Goal: Information Seeking & Learning: Find specific fact

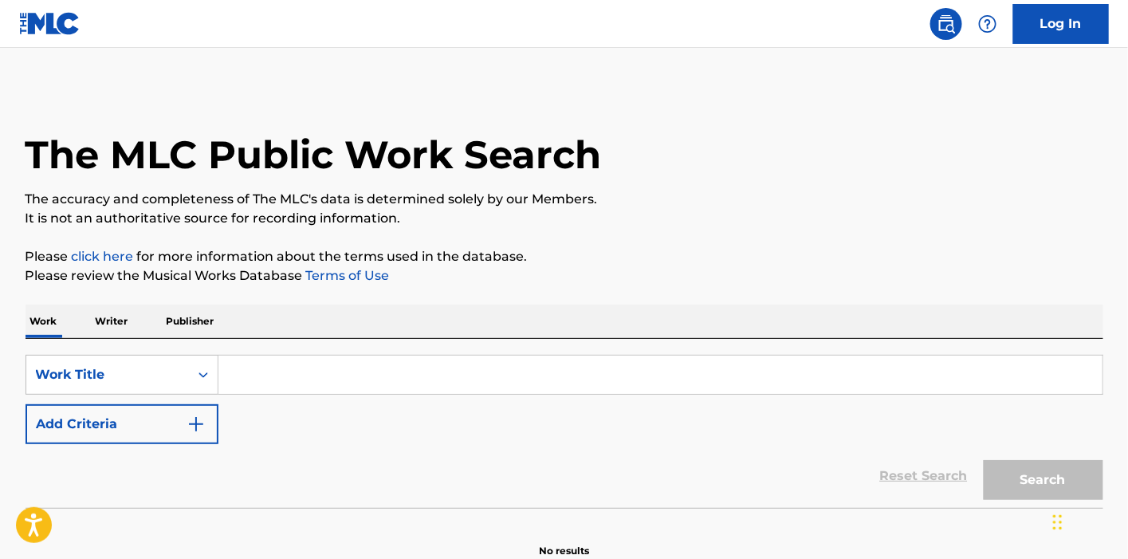
click at [119, 319] on p "Writer" at bounding box center [112, 320] width 42 height 33
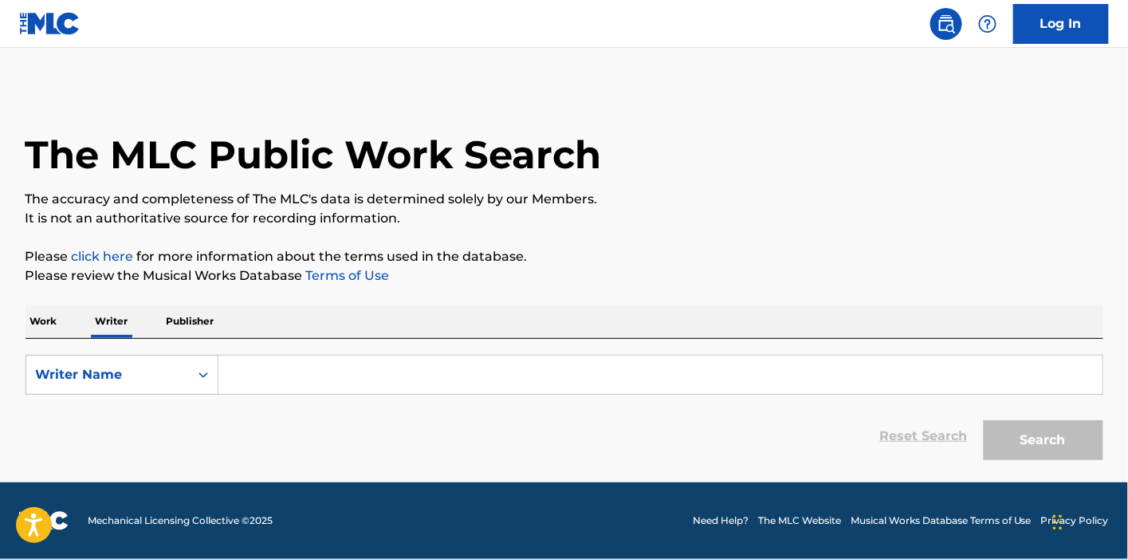
click at [293, 370] on input "Search Form" at bounding box center [660, 374] width 884 height 38
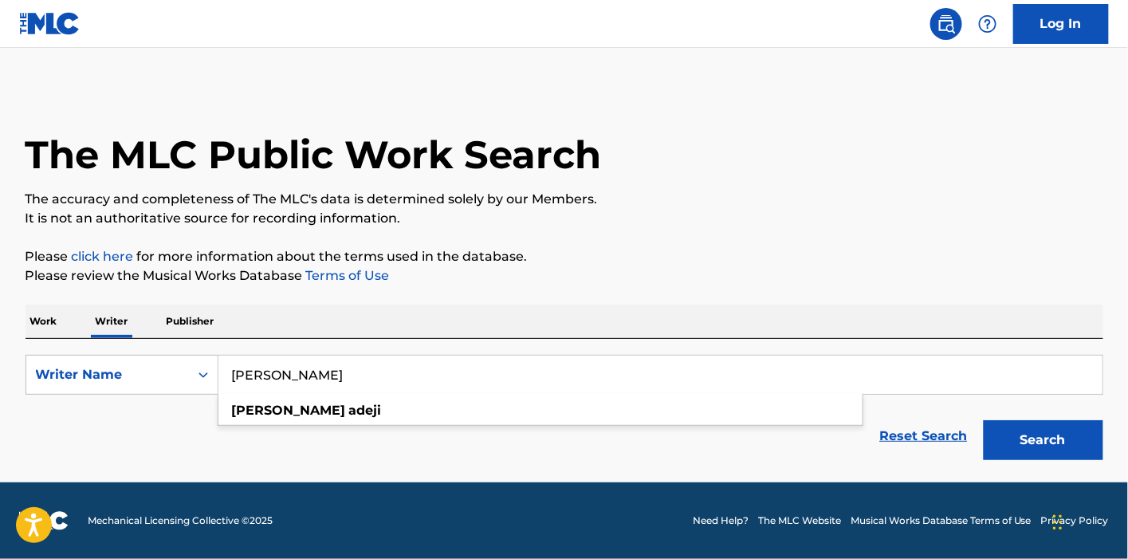
type input "[PERSON_NAME]"
click at [983, 420] on button "Search" at bounding box center [1043, 440] width 120 height 40
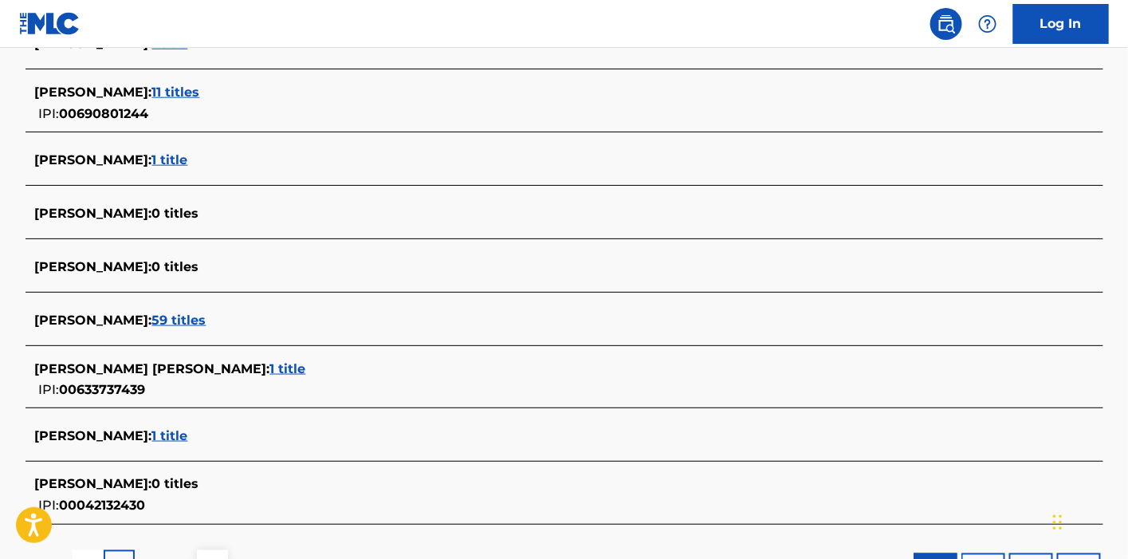
scroll to position [660, 0]
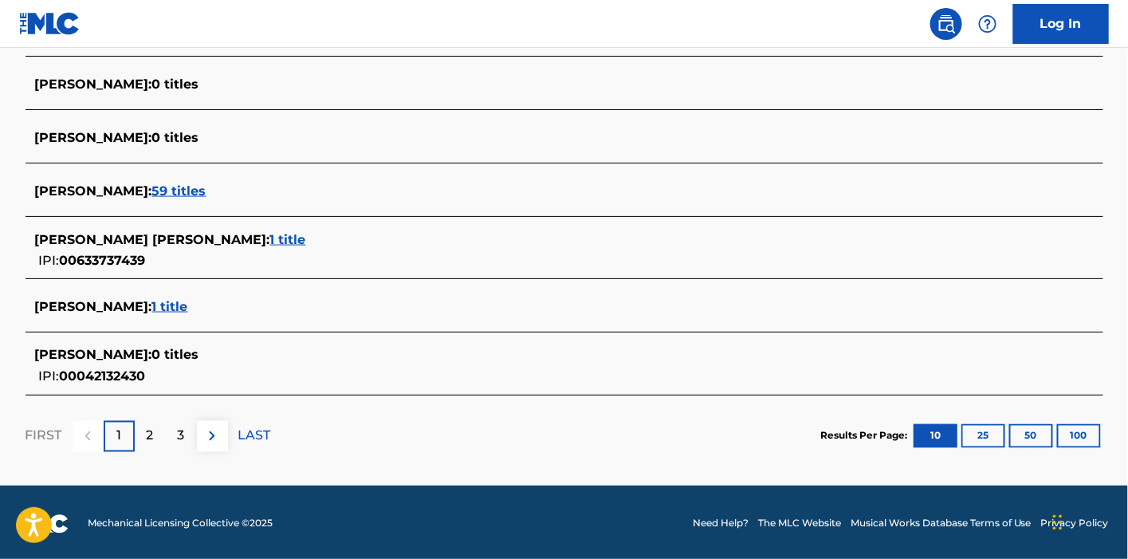
click at [155, 304] on span "1 title" at bounding box center [170, 306] width 36 height 15
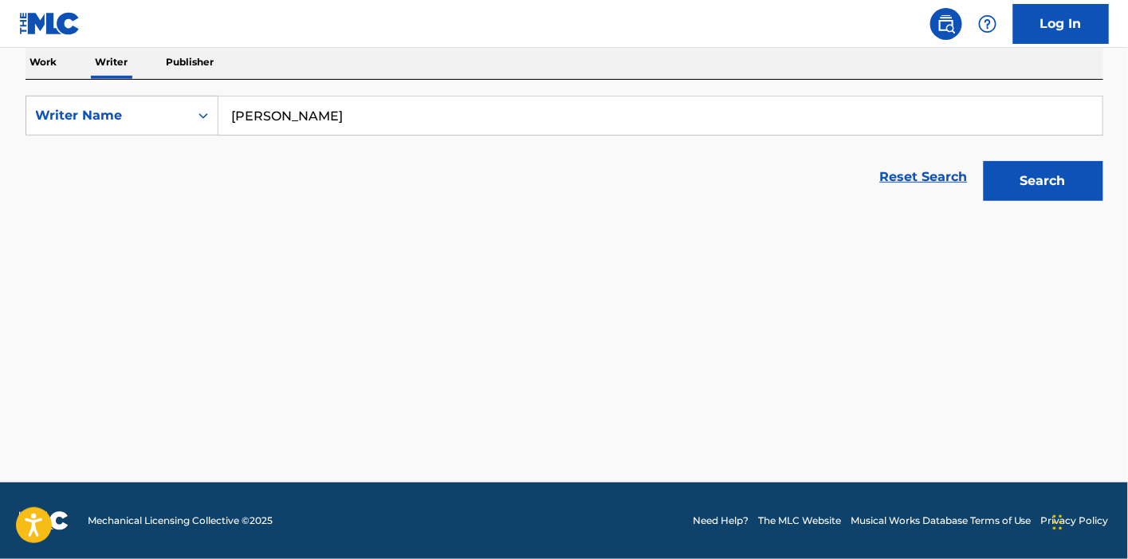
scroll to position [257, 0]
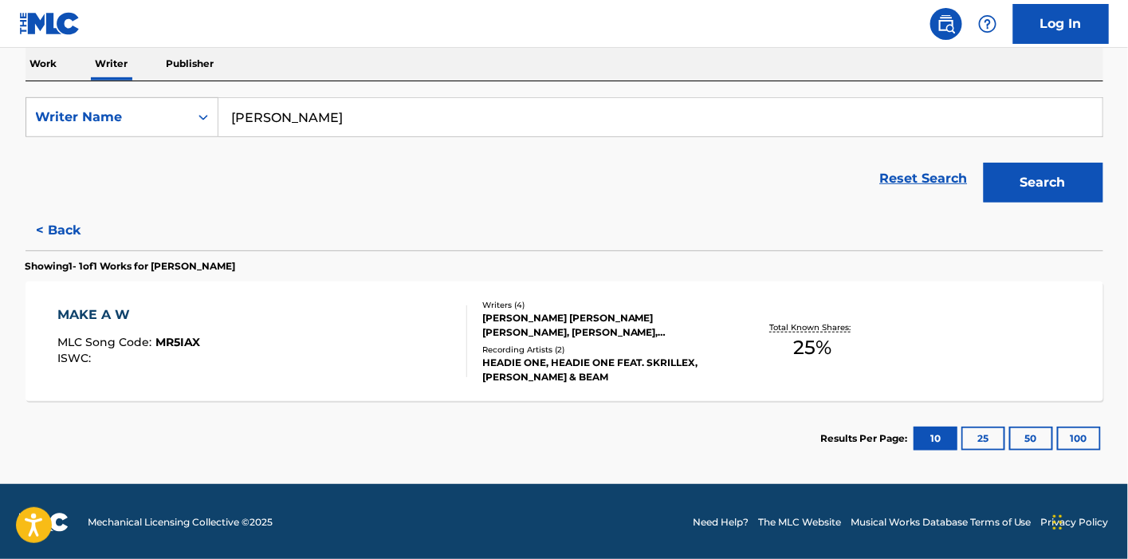
click at [456, 317] on div at bounding box center [459, 341] width 13 height 72
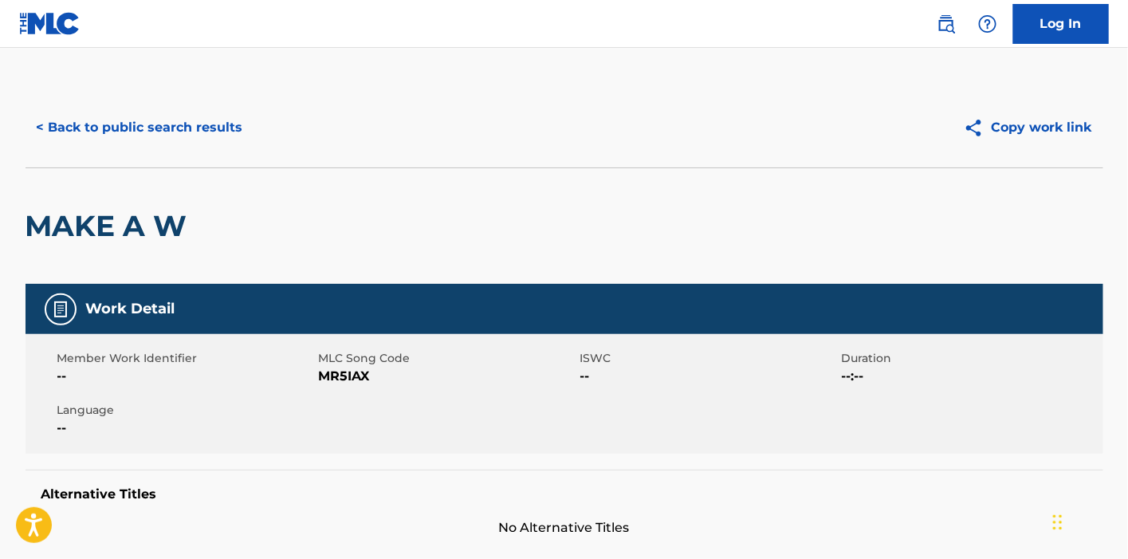
click at [129, 126] on button "< Back to public search results" at bounding box center [139, 128] width 229 height 40
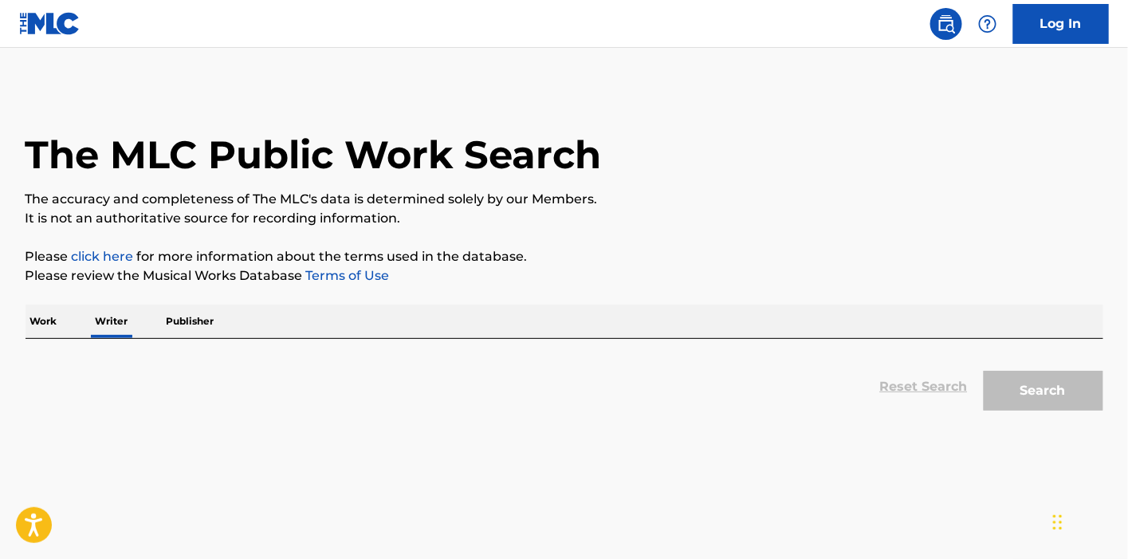
scroll to position [41, 0]
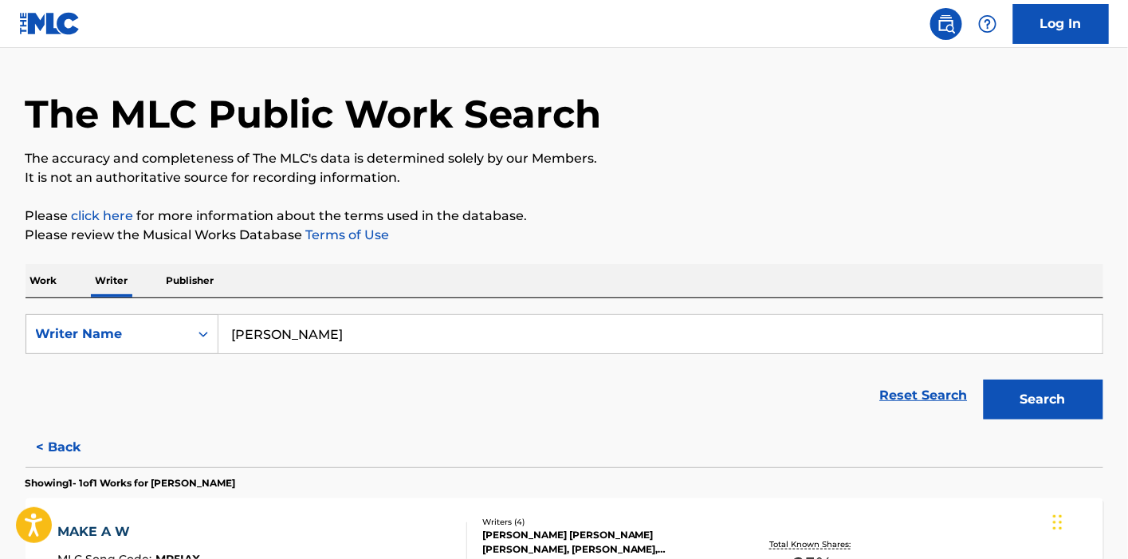
click at [42, 294] on p "Work" at bounding box center [43, 280] width 37 height 33
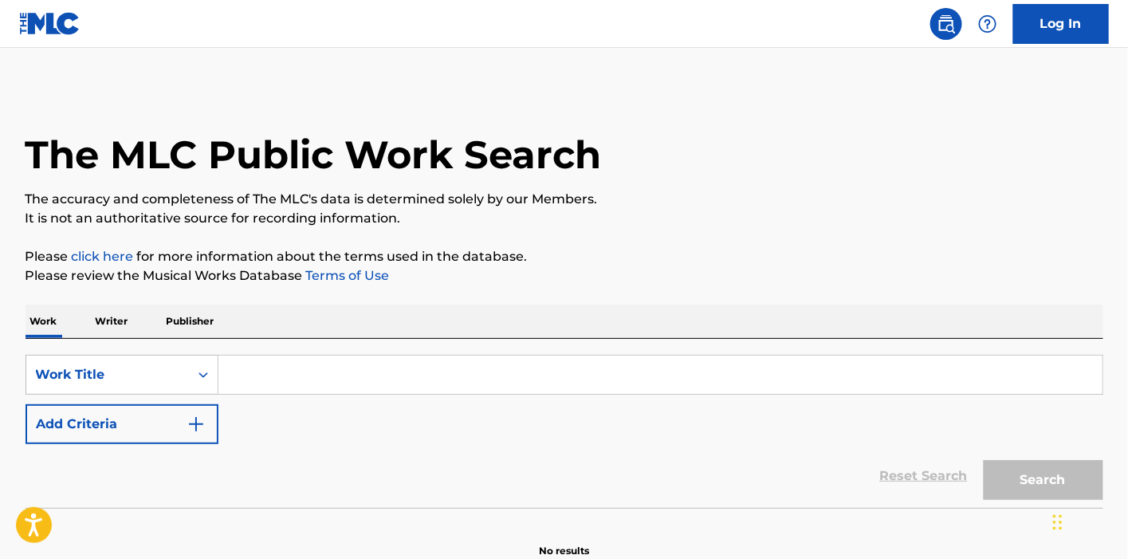
click at [57, 279] on p "Please review the Musical Works Database Terms of Use" at bounding box center [563, 275] width 1077 height 19
click at [342, 370] on input "Search Form" at bounding box center [660, 374] width 884 height 38
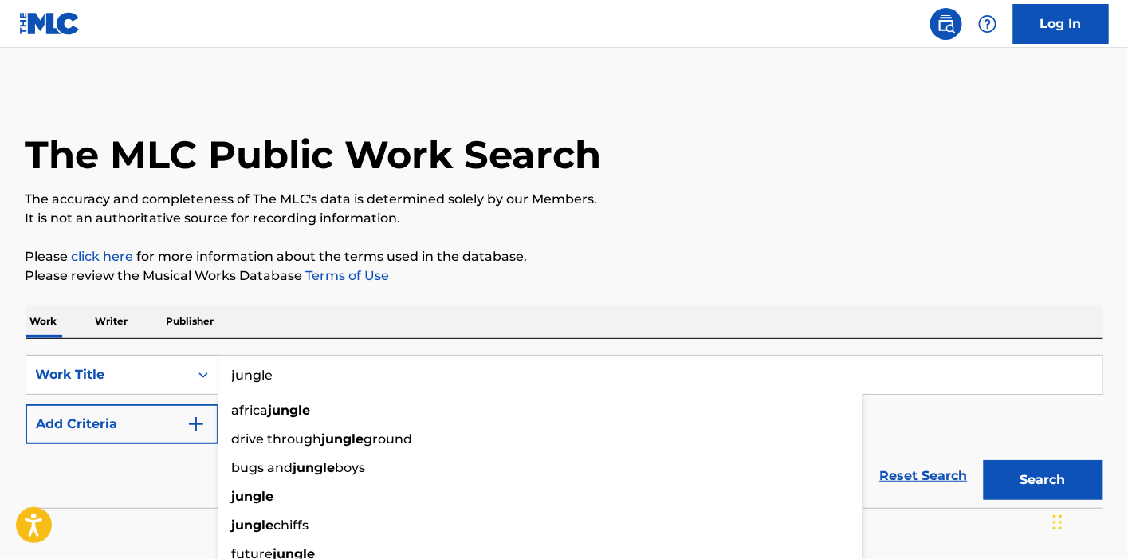
type input "jungle"
click at [171, 421] on button "Add Criteria" at bounding box center [121, 424] width 193 height 40
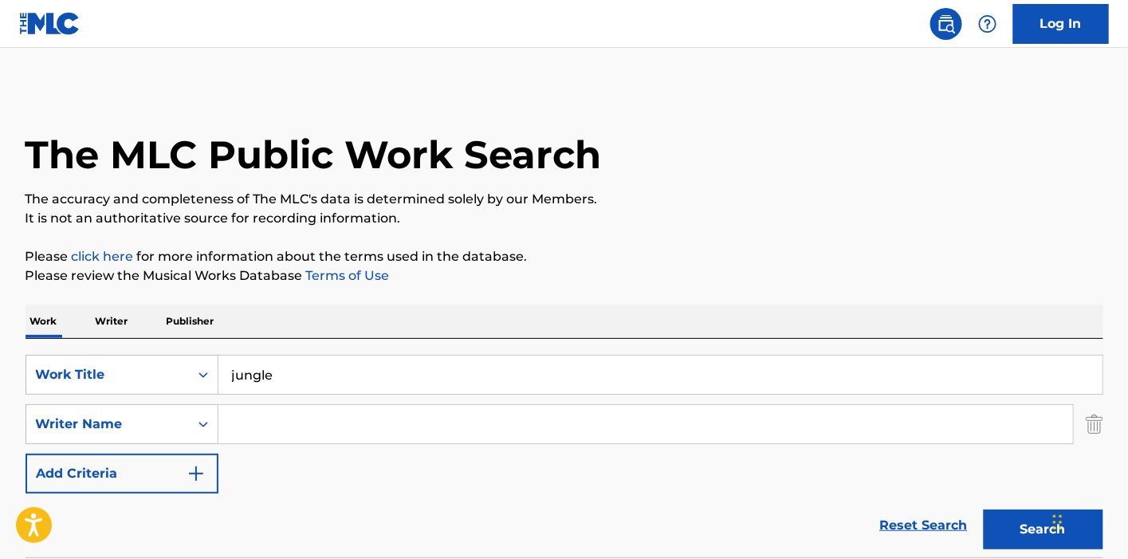
click at [283, 418] on input "Search Form" at bounding box center [645, 424] width 854 height 38
type input "o"
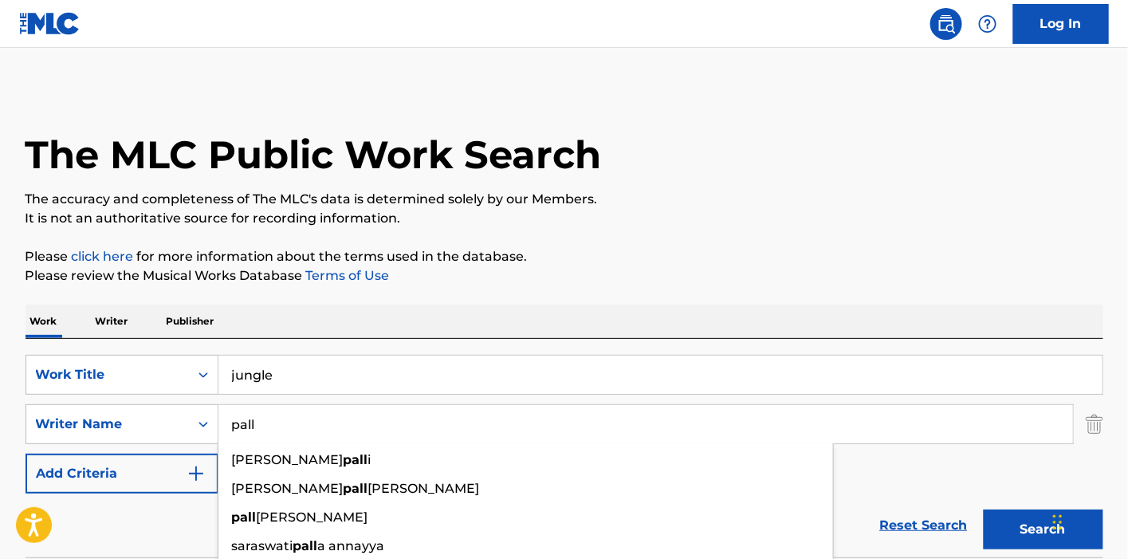
type input "pall"
click at [983, 509] on button "Search" at bounding box center [1043, 529] width 120 height 40
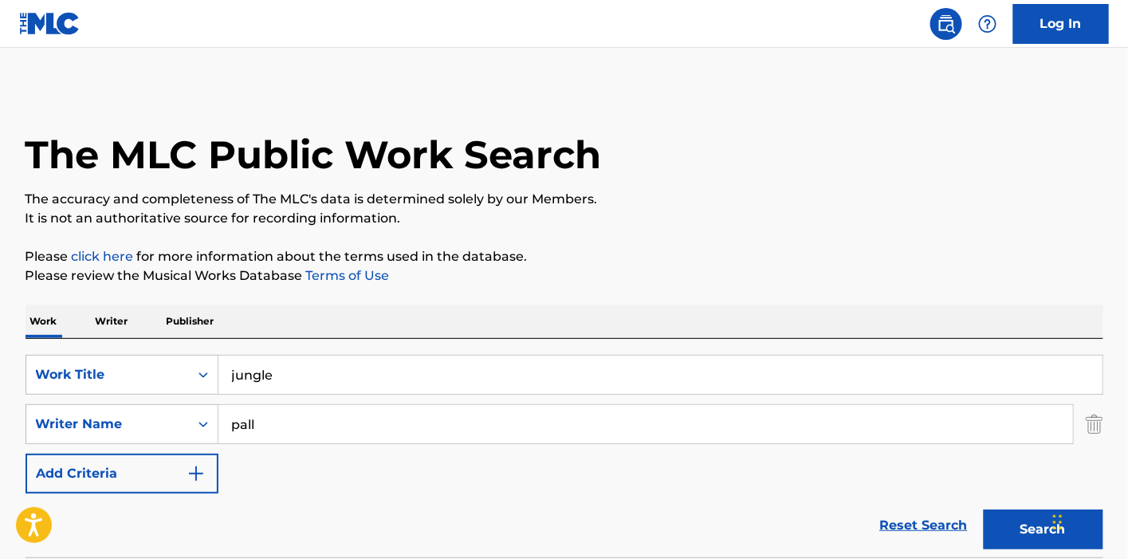
scroll to position [354, 0]
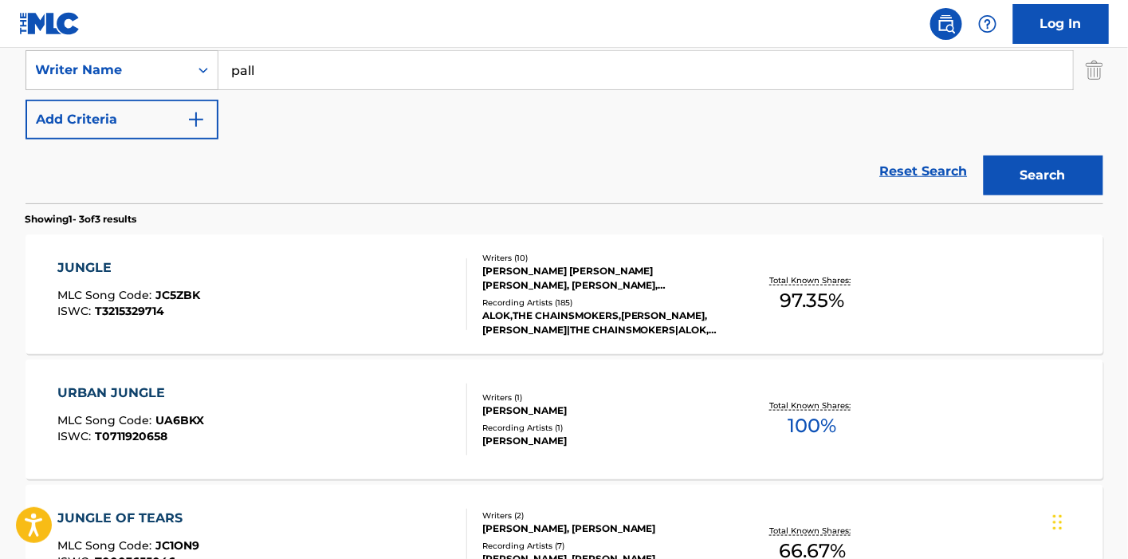
click at [473, 283] on div "Writers ( 10 ) [PERSON_NAME] [PERSON_NAME] [PERSON_NAME], [PERSON_NAME], [PERSO…" at bounding box center [595, 294] width 256 height 85
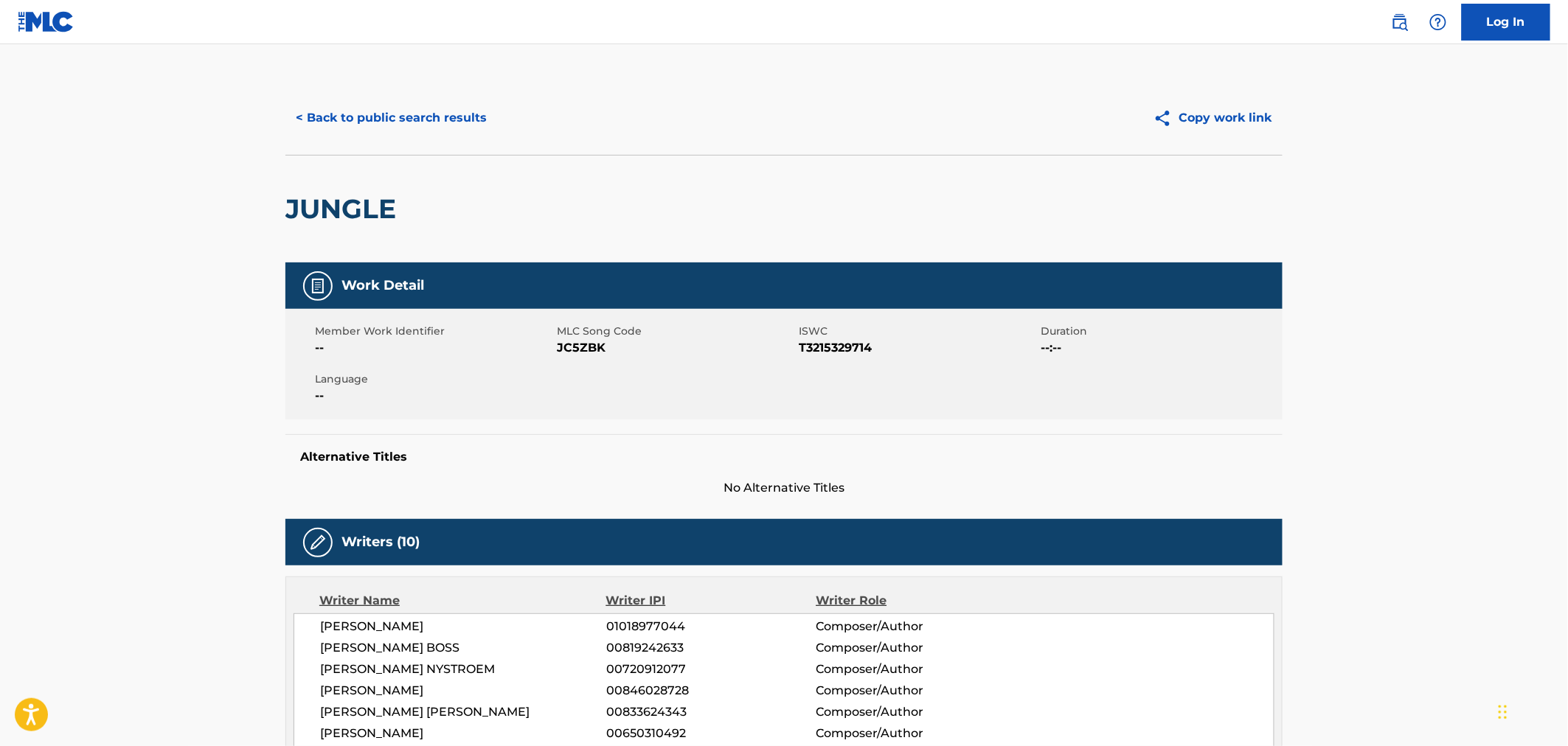
click at [394, 123] on button "< Back to public search results" at bounding box center [391, 118] width 212 height 37
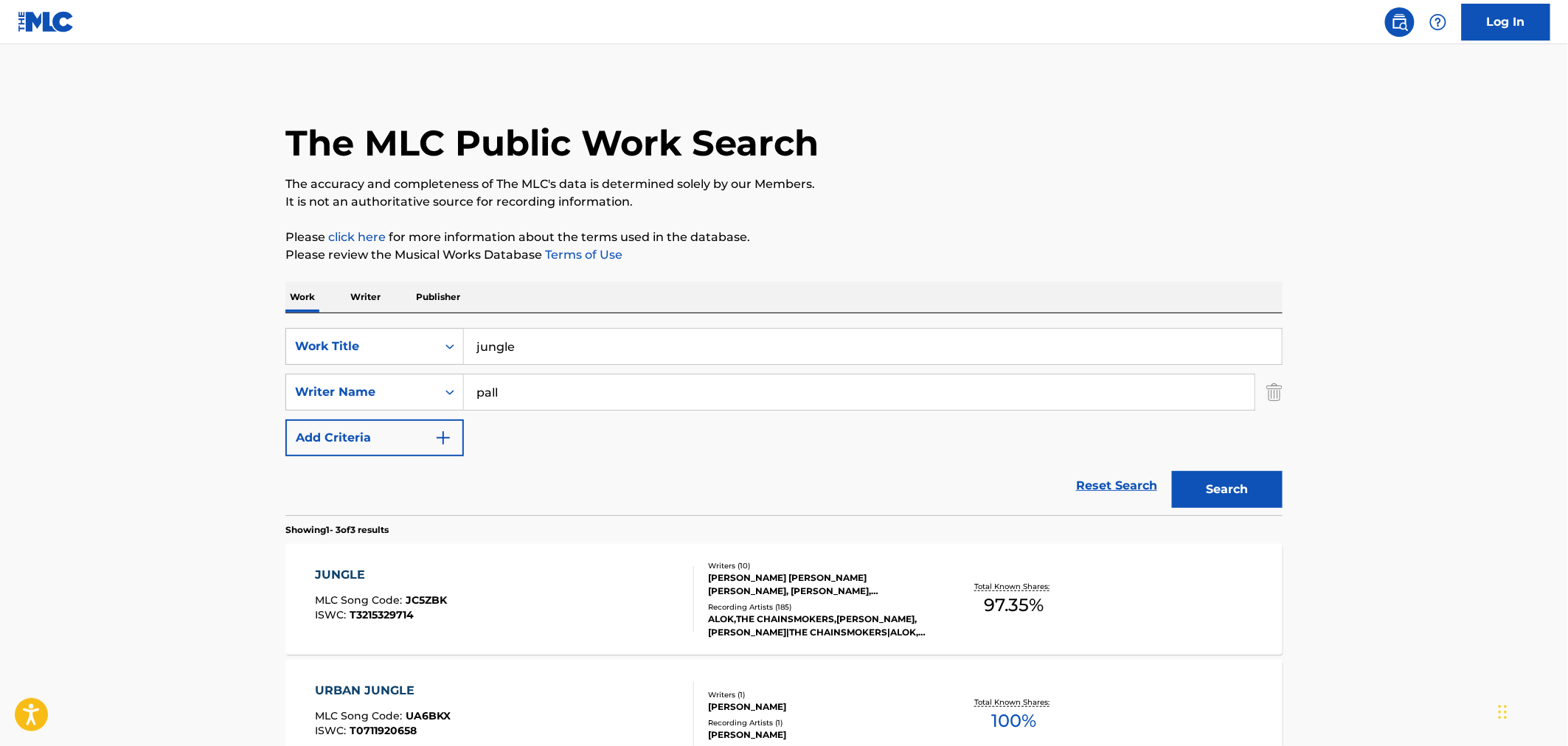
scroll to position [203, 0]
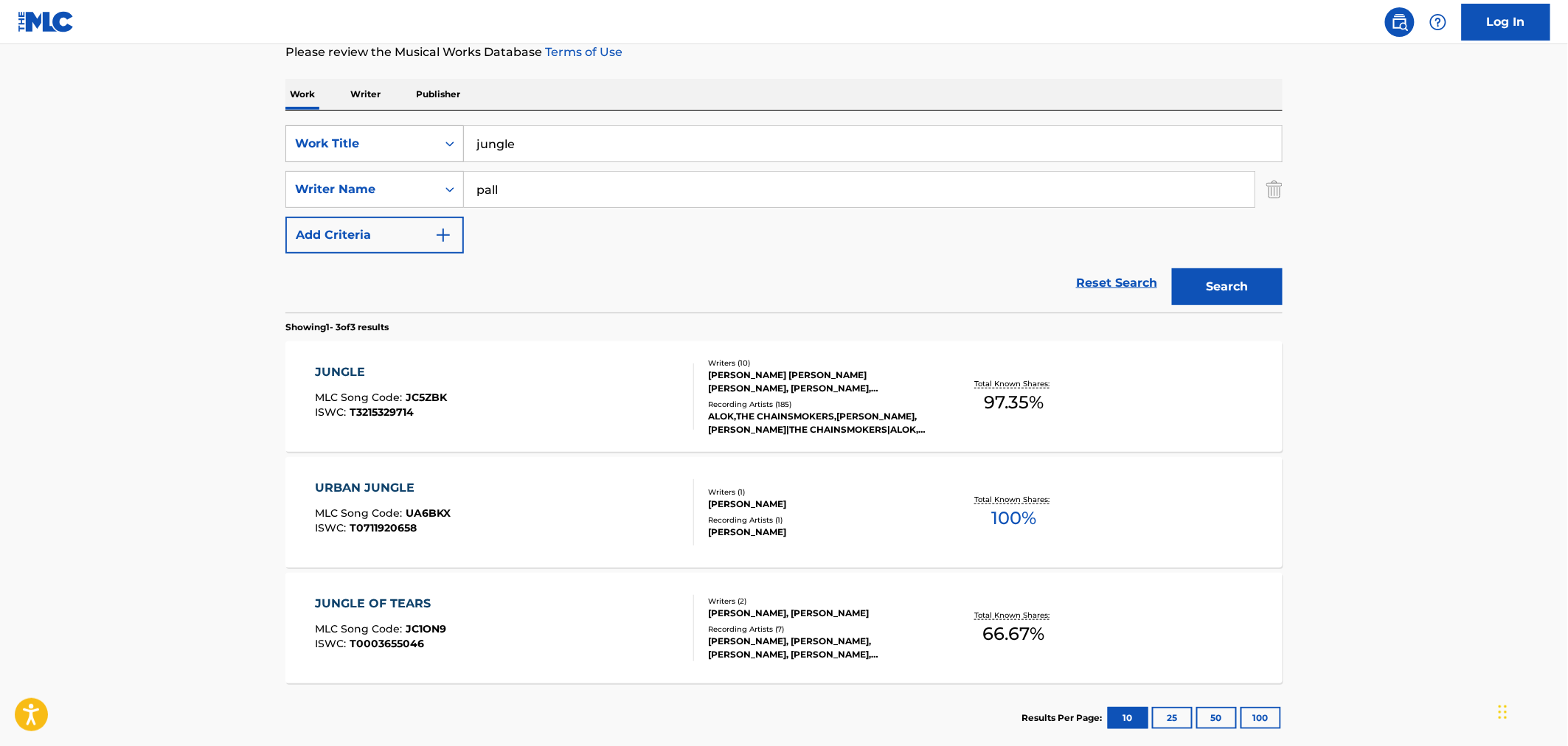
drag, startPoint x: 425, startPoint y: 142, endPoint x: 409, endPoint y: 143, distance: 16.0
click at [409, 143] on div "SearchWithCriteriac11ee236-ac82-4e82-841a-342221f88c51 Work Title jungle" at bounding box center [783, 143] width 997 height 37
type input "young"
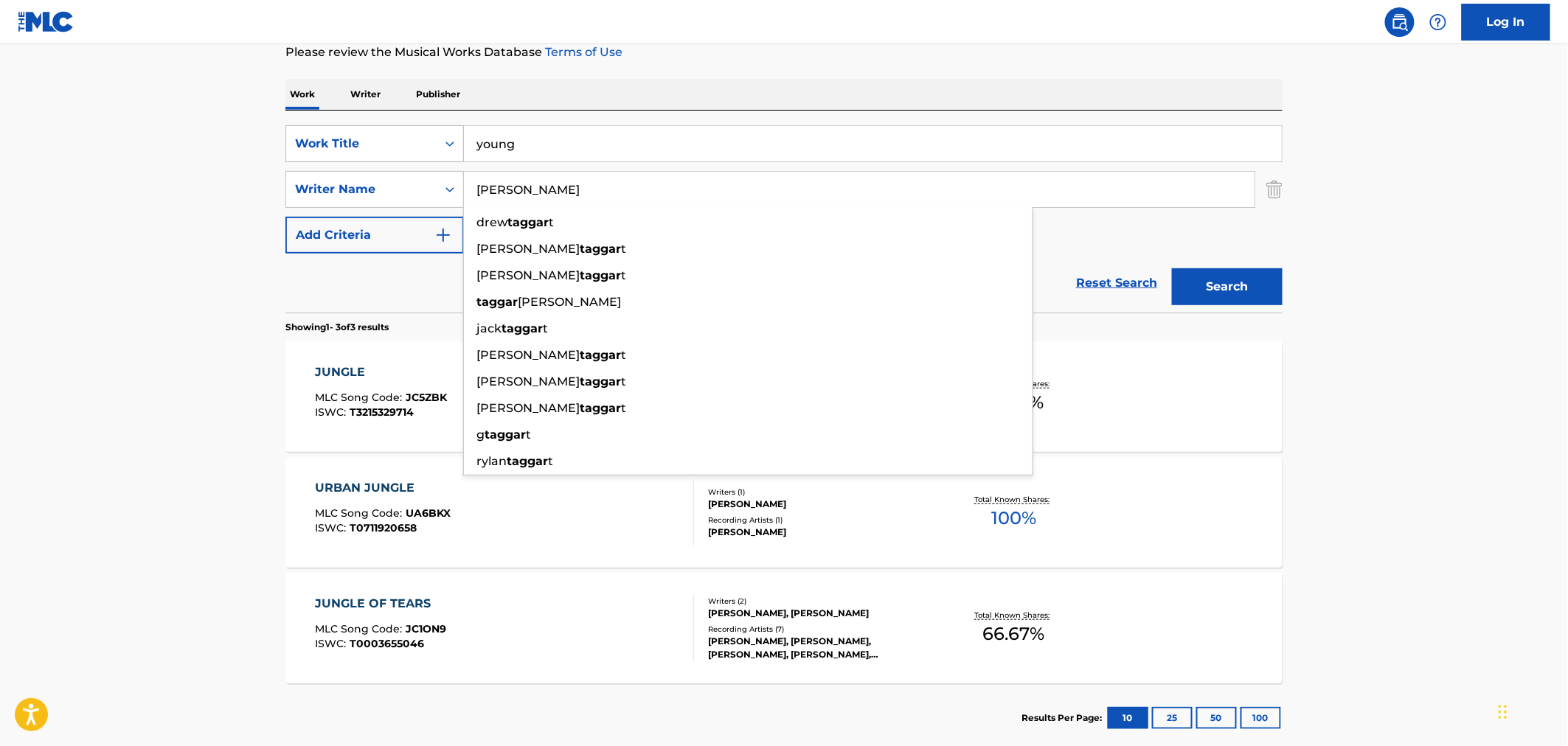
type input "[PERSON_NAME]"
click at [1043, 268] on button "Search" at bounding box center [1227, 287] width 111 height 37
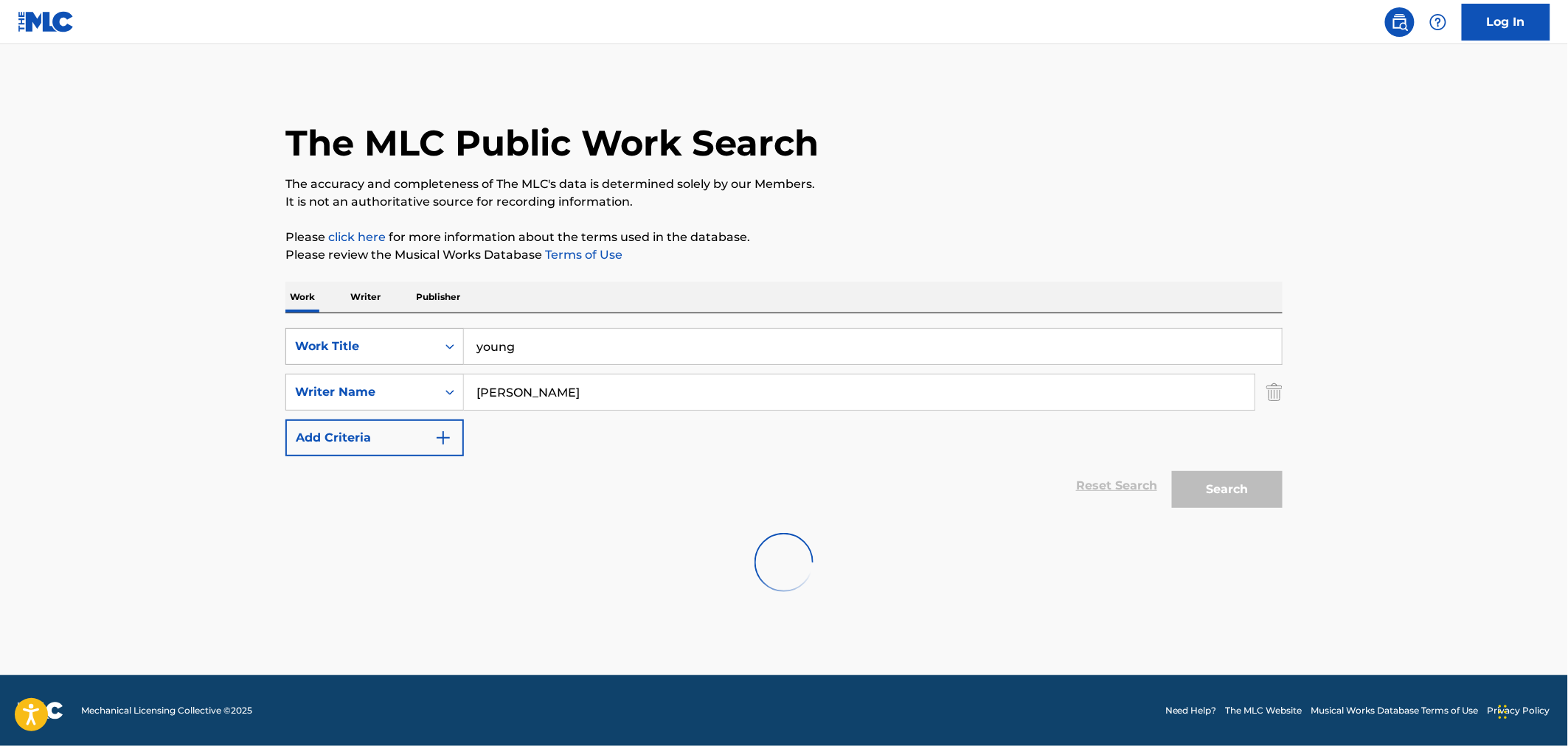
scroll to position [0, 0]
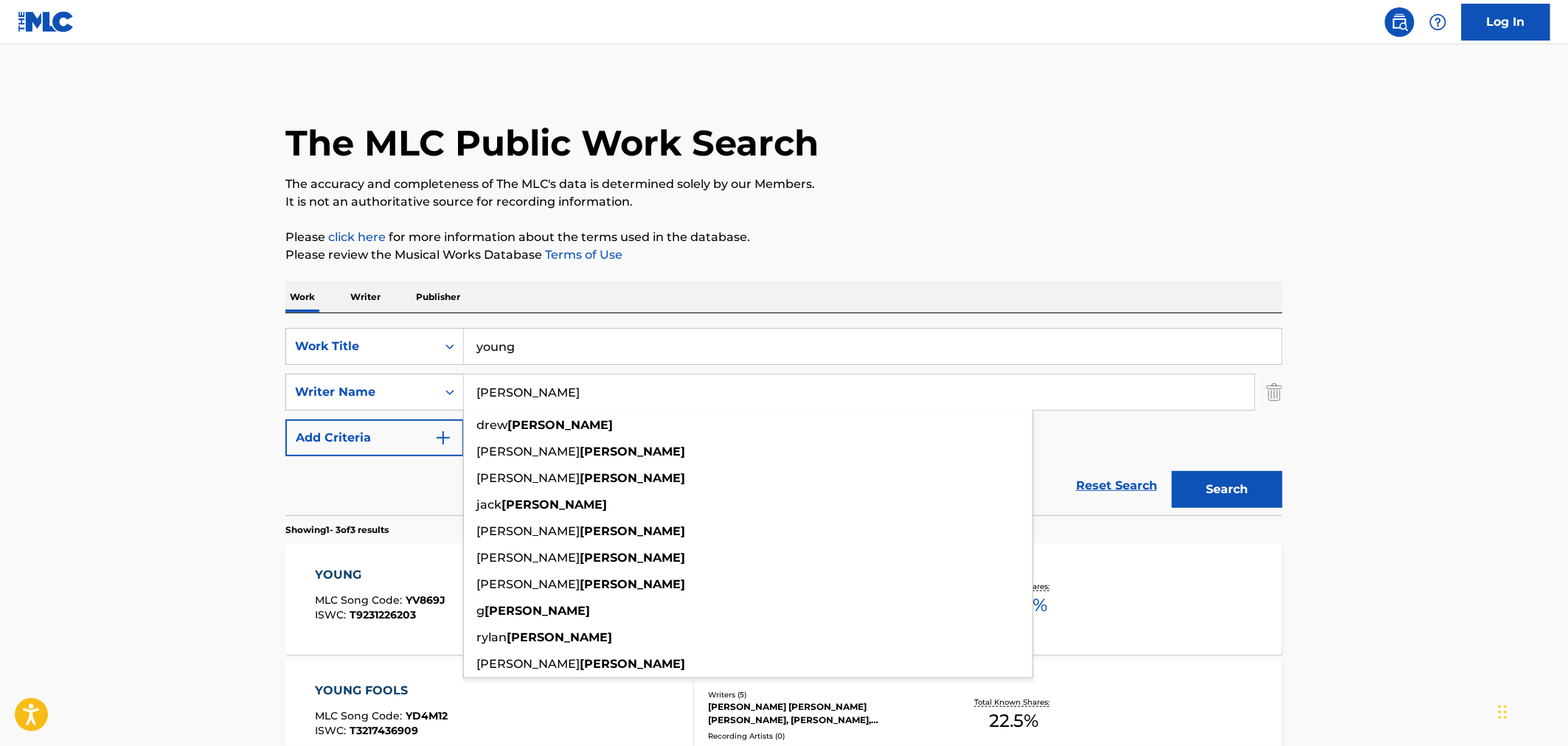
click at [777, 277] on div "The MLC Public Work Search The accuracy and completeness of The MLC's data is d…" at bounding box center [784, 518] width 1033 height 875
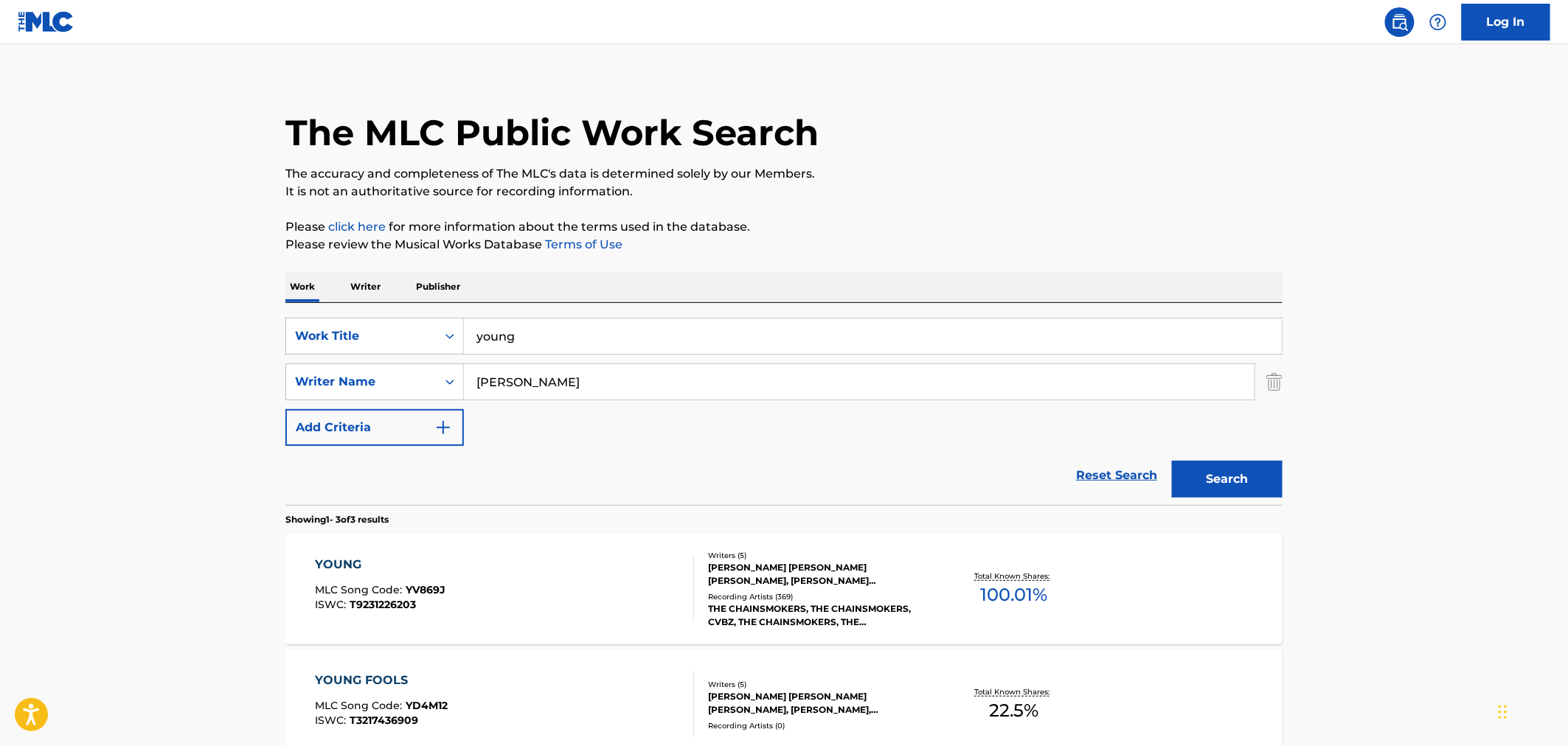
scroll to position [245, 0]
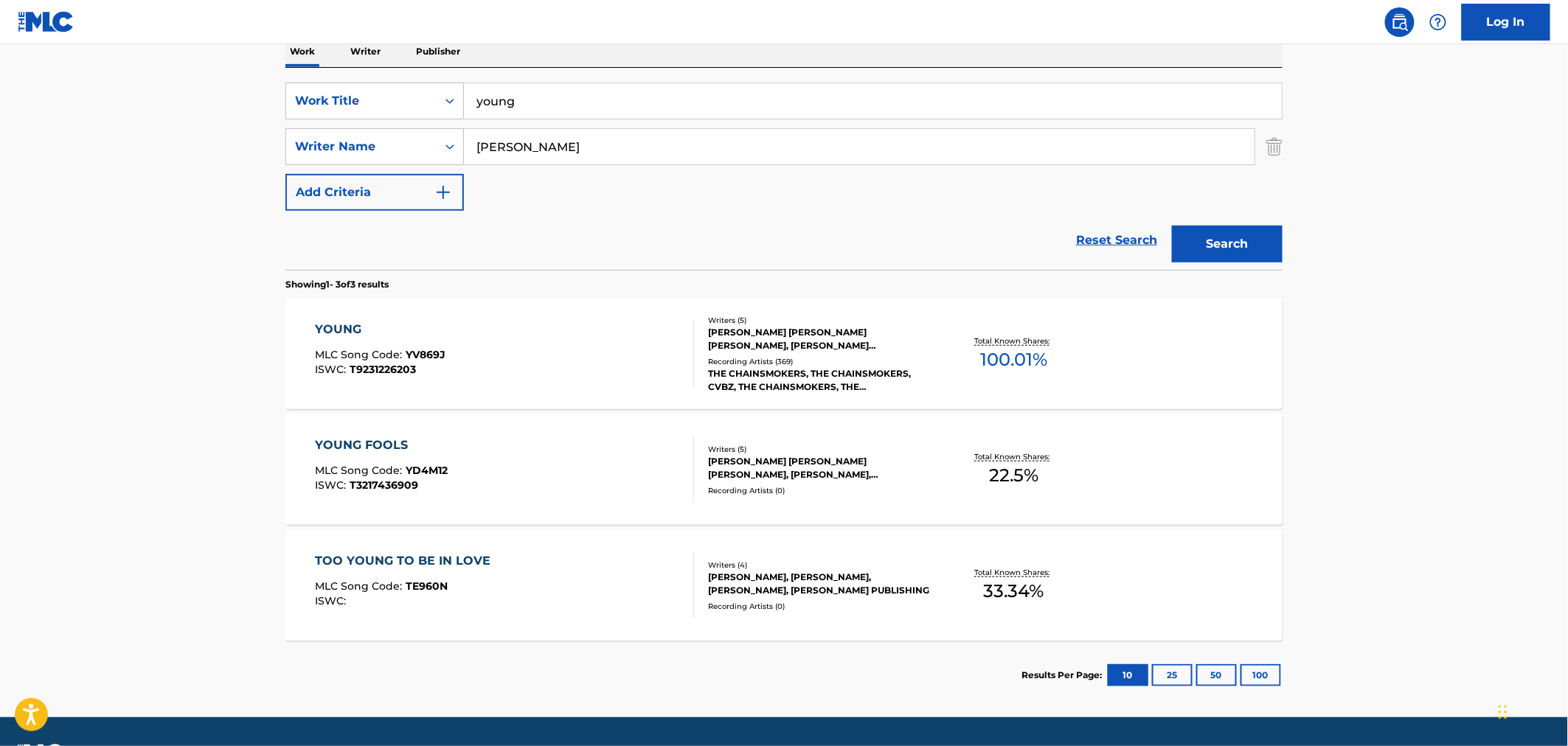
click at [748, 326] on div "[PERSON_NAME] [PERSON_NAME] [PERSON_NAME], [PERSON_NAME] [PERSON_NAME], [PERSON…" at bounding box center [819, 339] width 223 height 27
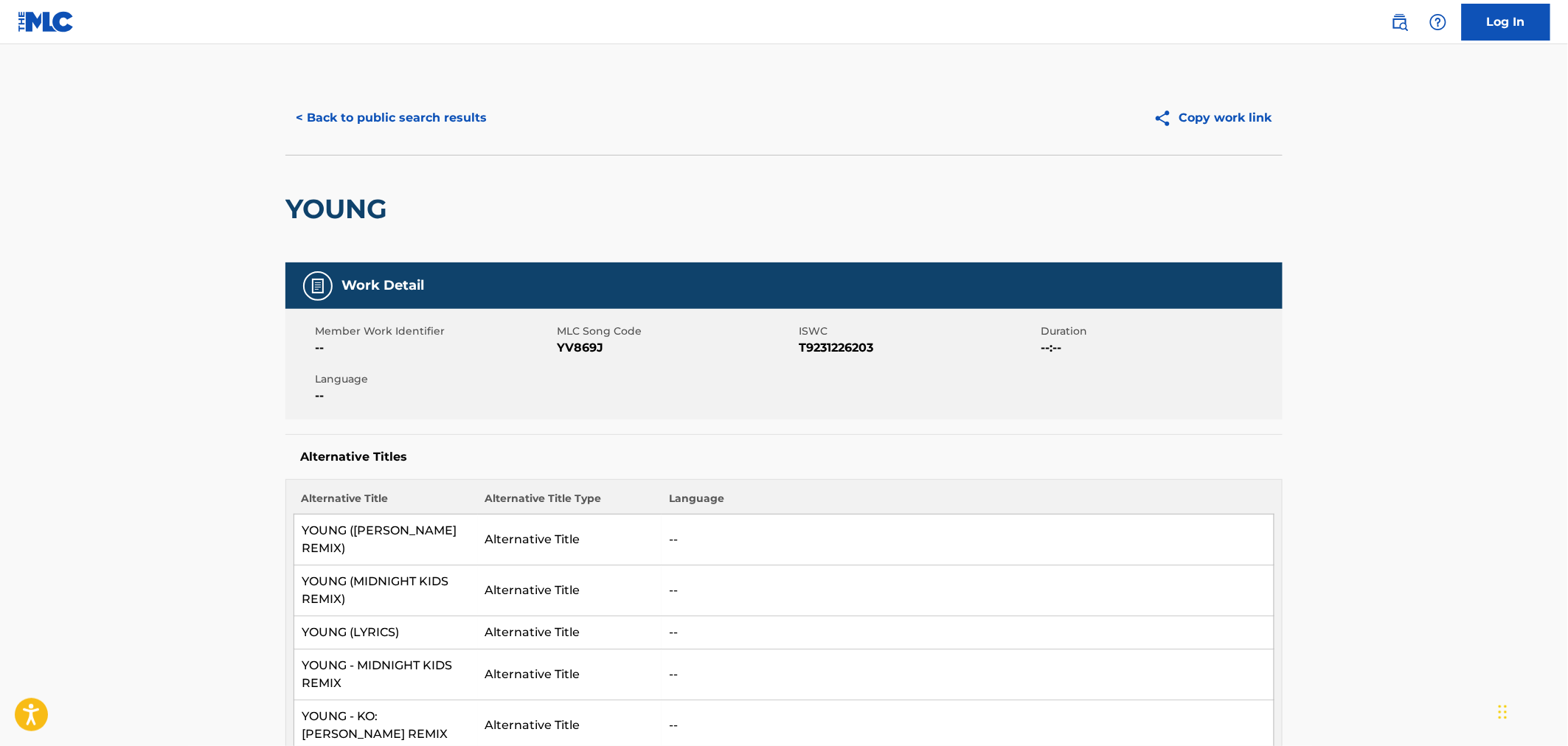
click at [445, 131] on button "< Back to public search results" at bounding box center [391, 118] width 212 height 37
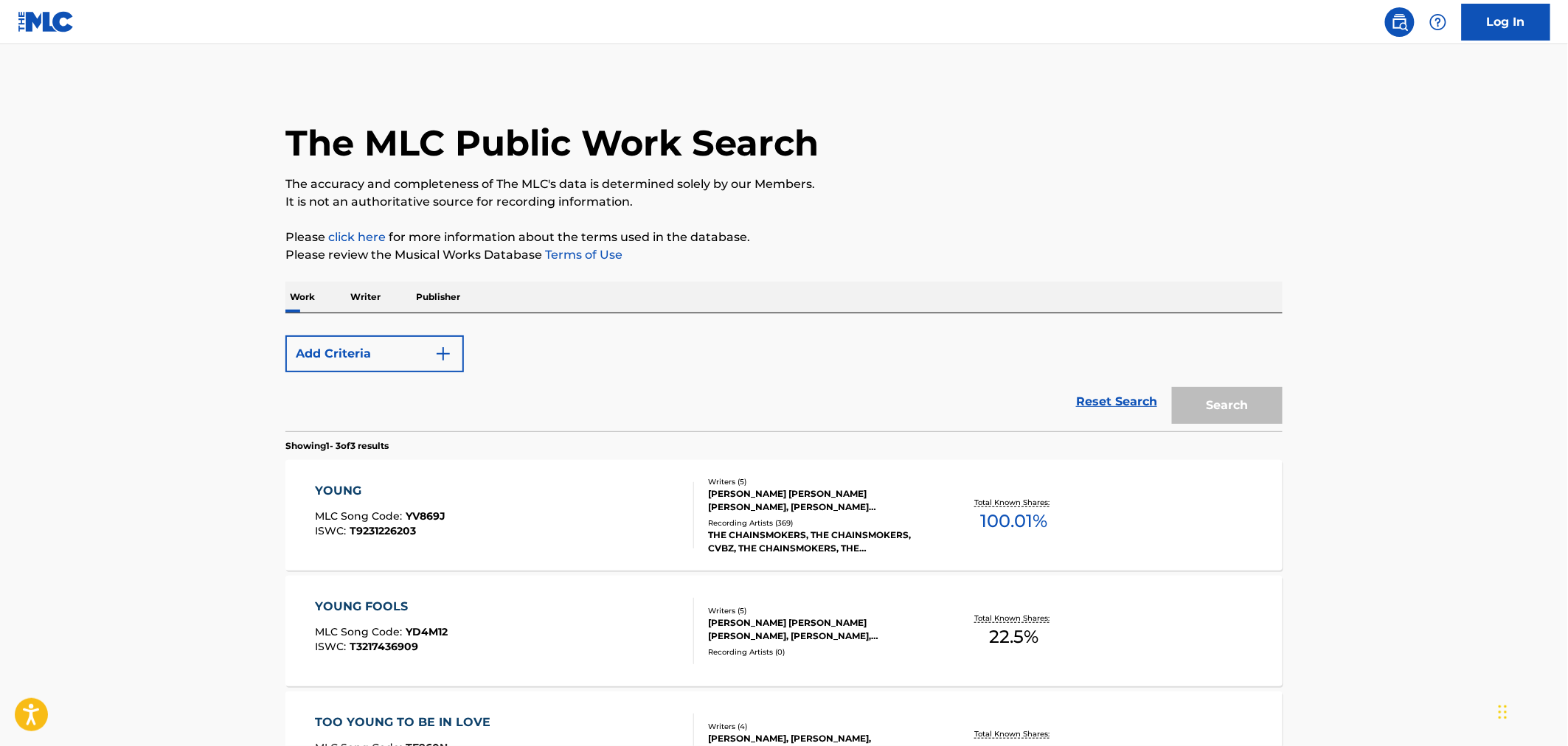
scroll to position [203, 0]
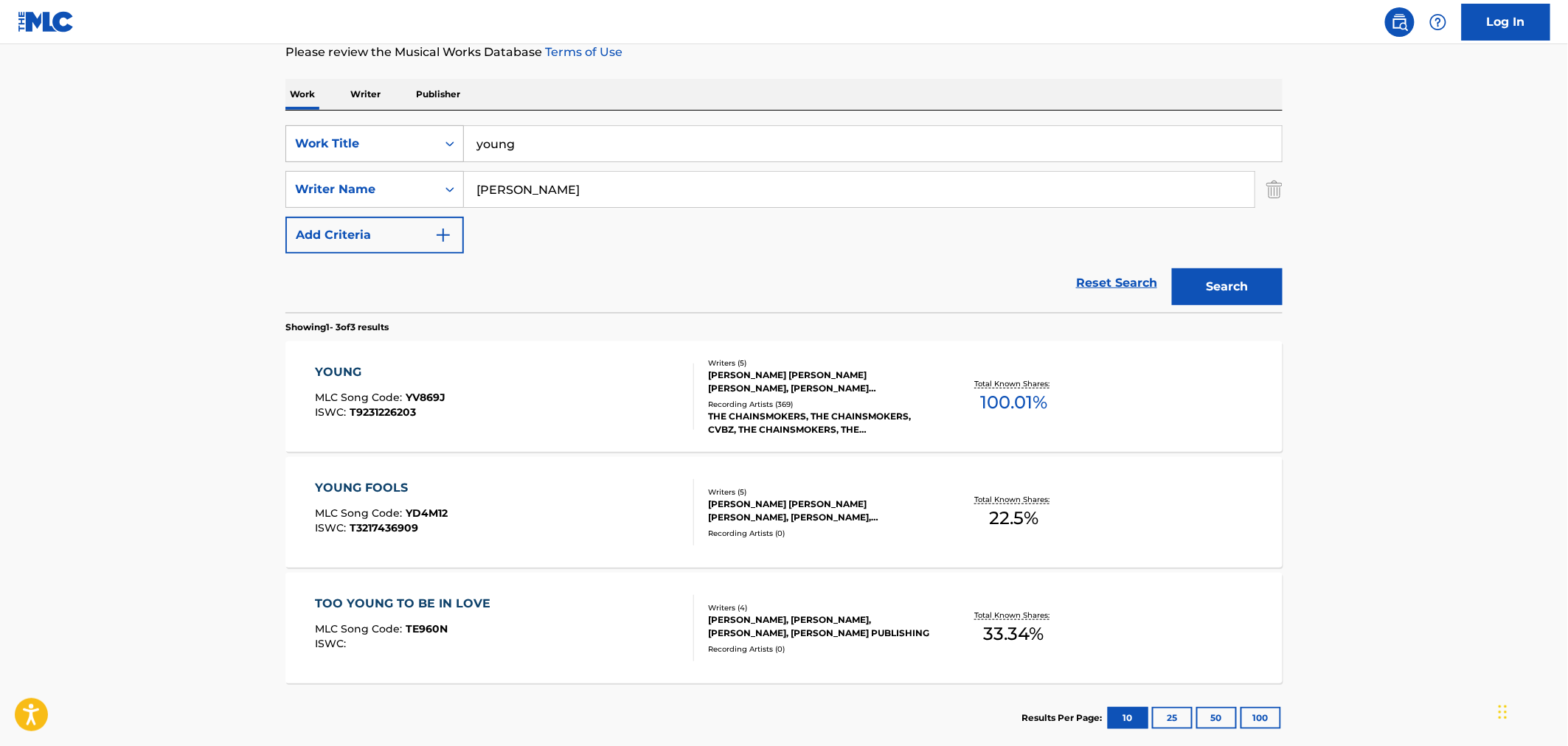
drag, startPoint x: 506, startPoint y: 143, endPoint x: 420, endPoint y: 136, distance: 86.3
click at [420, 136] on div "SearchWithCriteriac11ee236-ac82-4e82-841a-342221f88c51 Work Title young" at bounding box center [783, 143] width 997 height 37
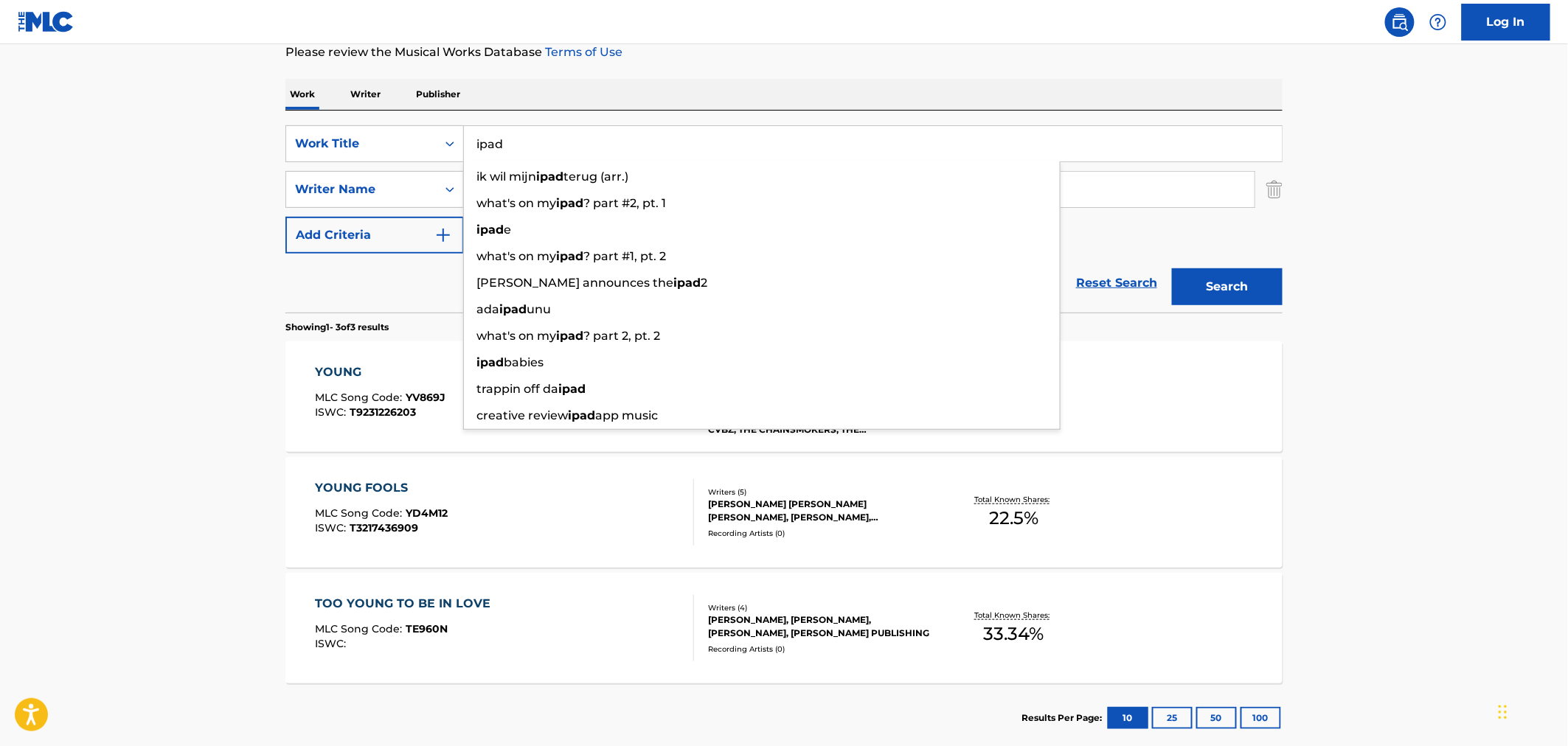
type input "ipad"
click at [1043, 268] on button "Search" at bounding box center [1227, 287] width 111 height 37
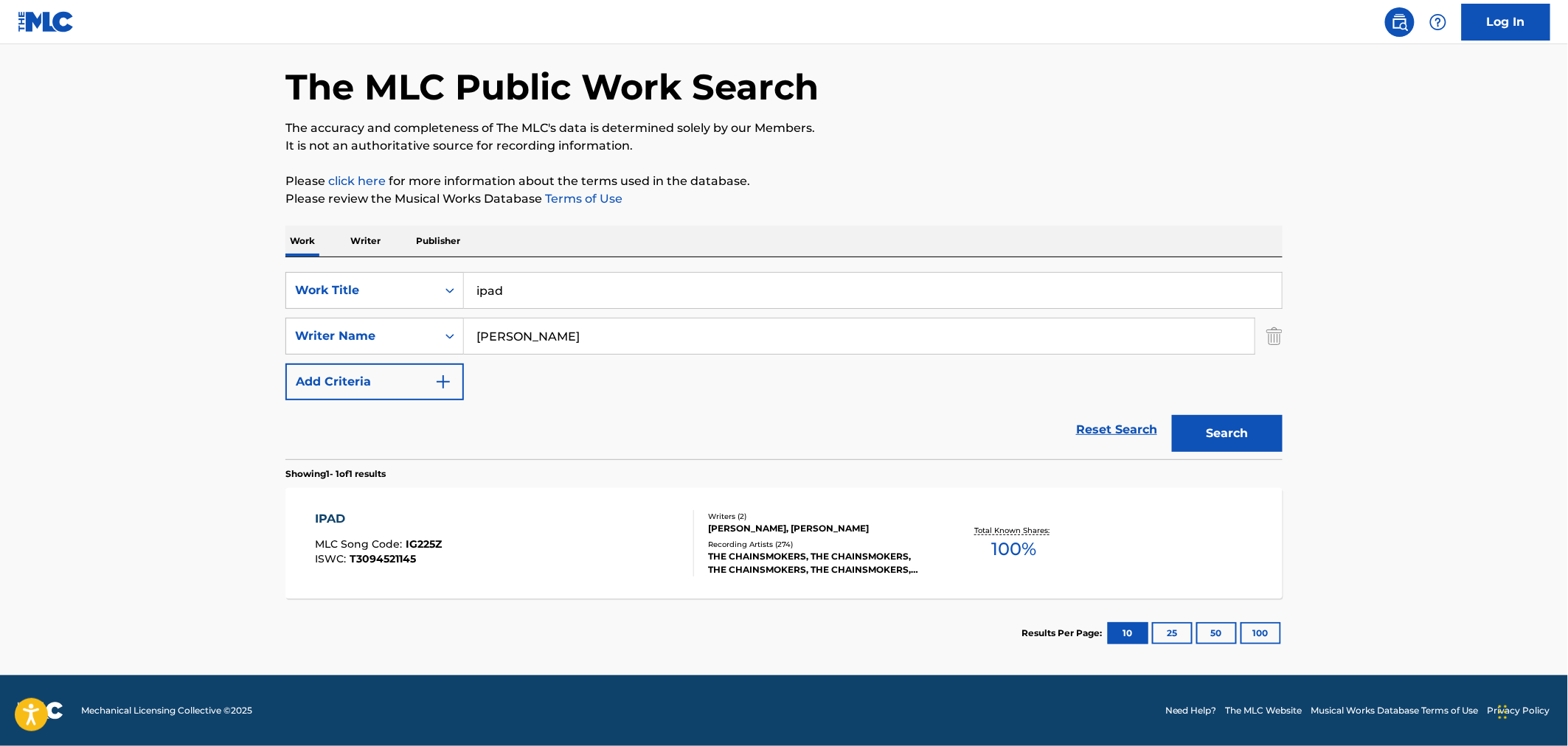
scroll to position [0, 0]
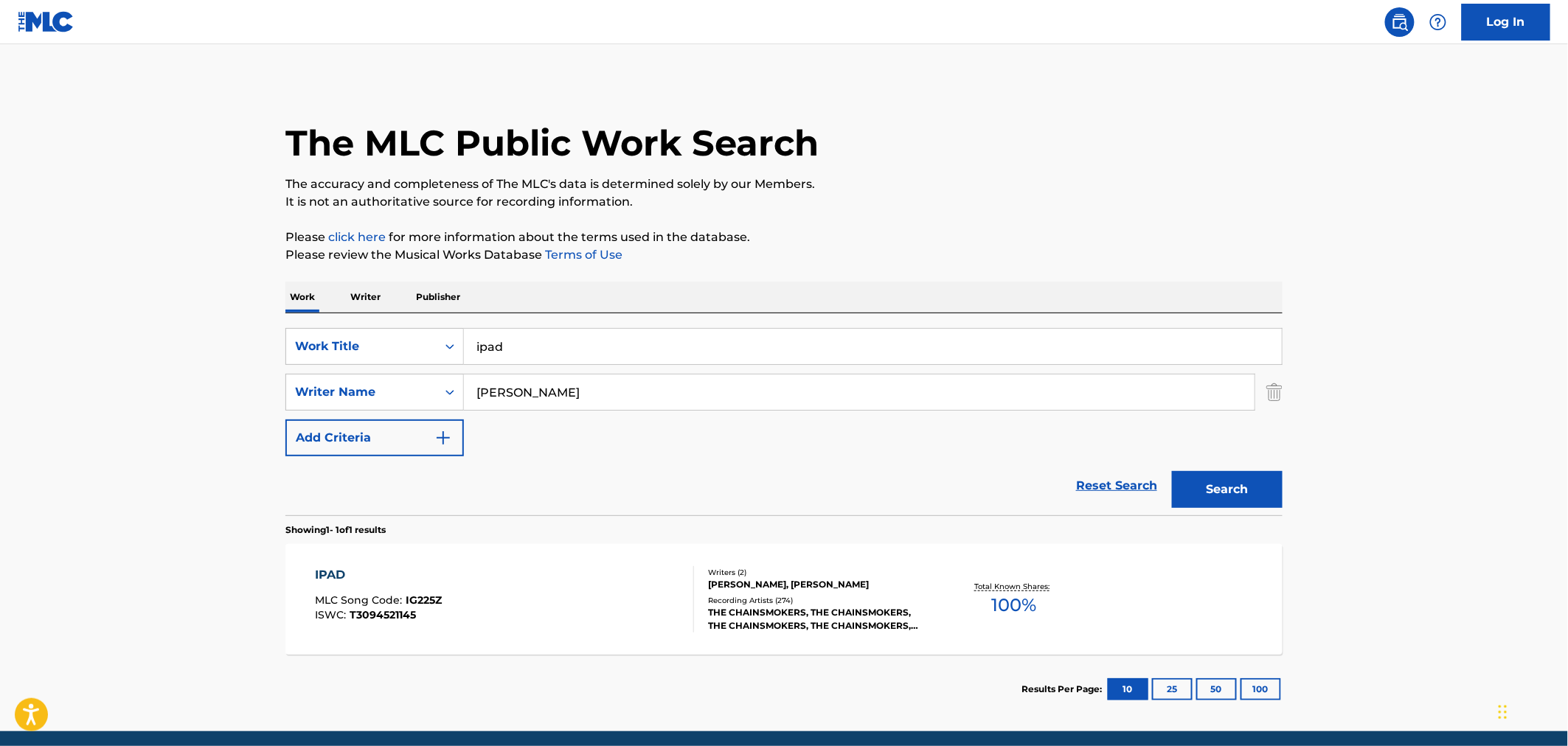
click at [584, 516] on div "IPAD MLC Song Code : IG225Z ISWC : T3094521145" at bounding box center [505, 600] width 380 height 67
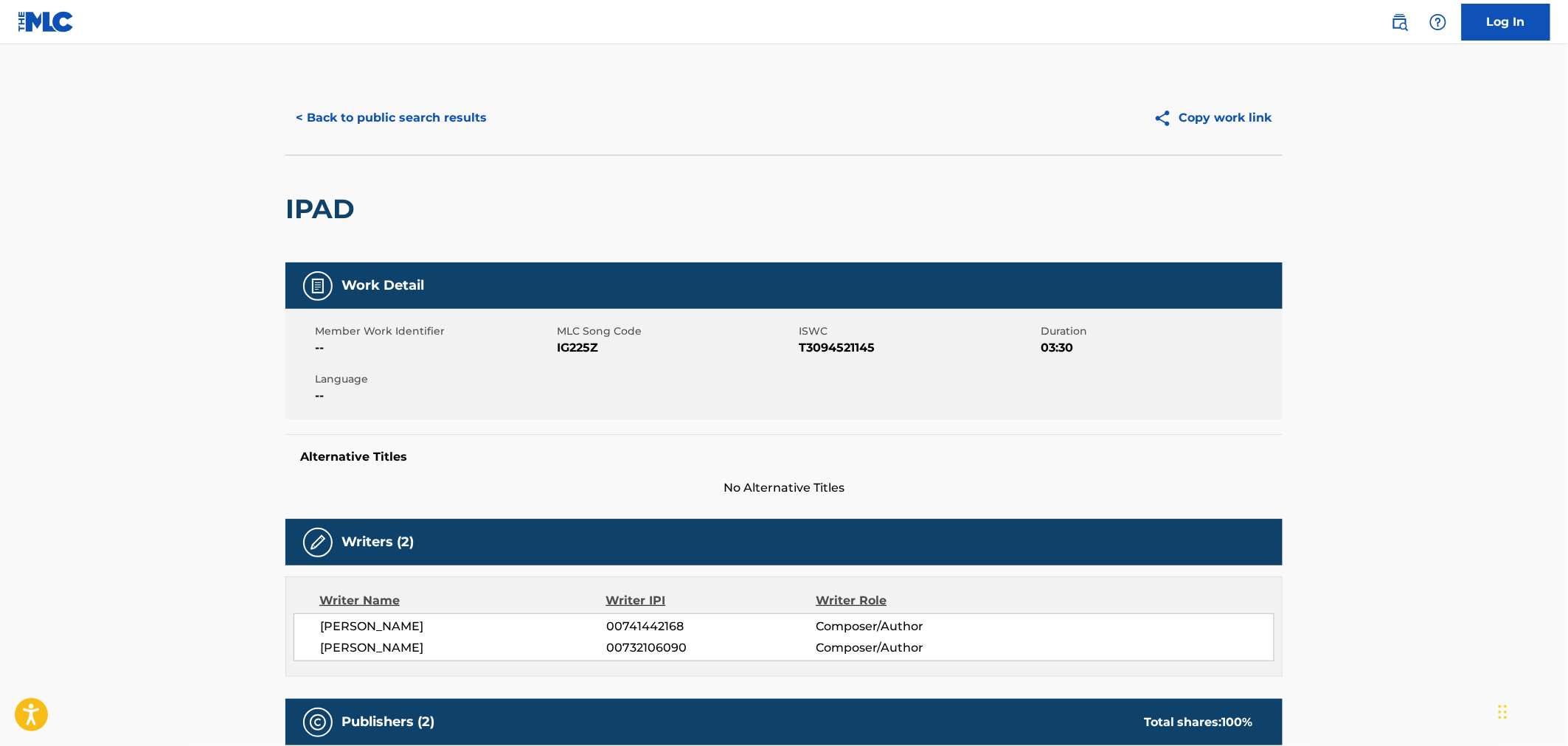
click at [1043, 108] on button "Copy work link" at bounding box center [1213, 118] width 140 height 37
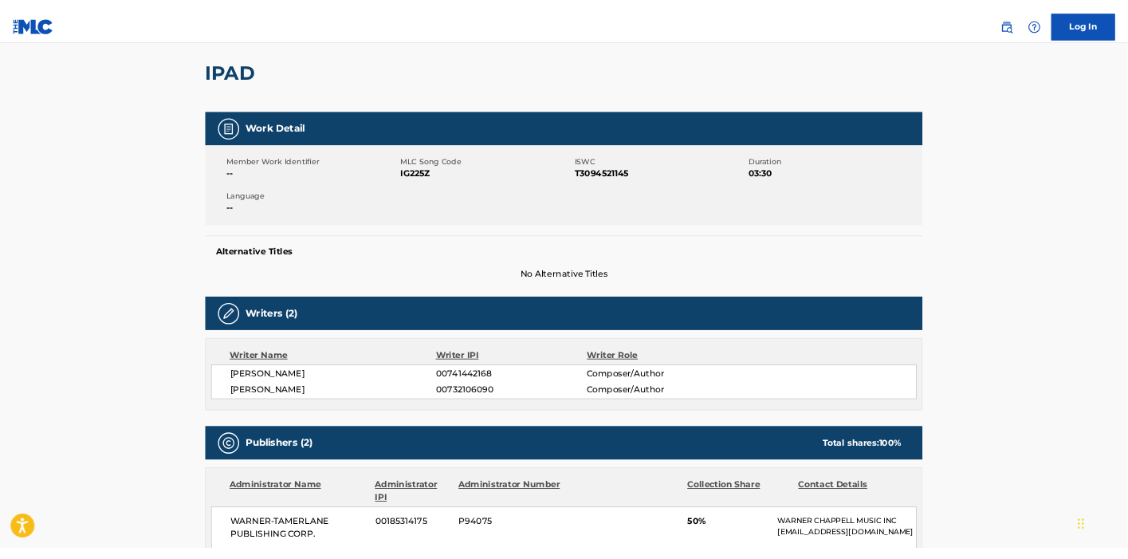
scroll to position [531, 0]
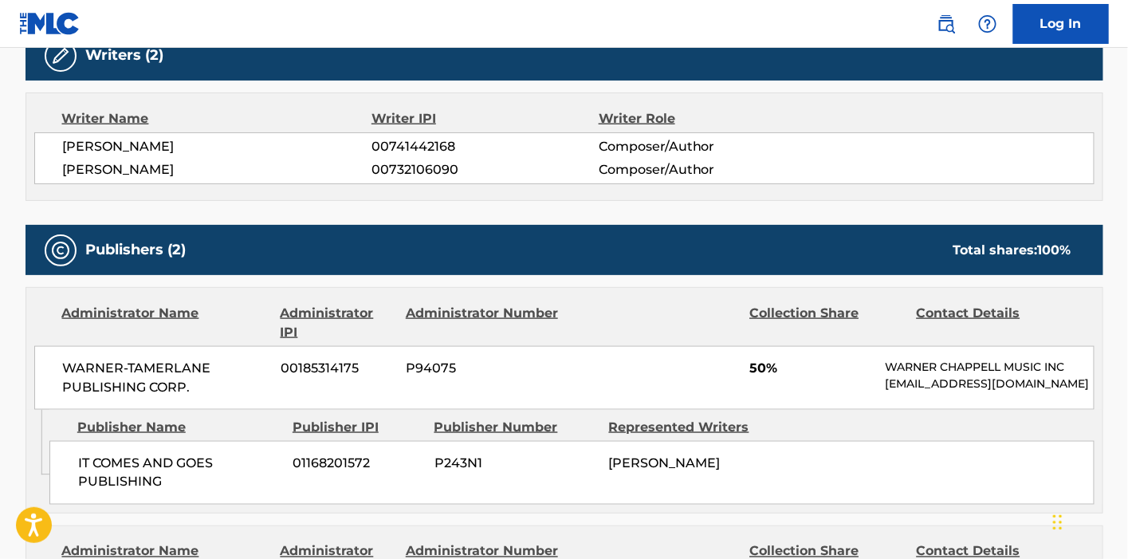
click at [302, 155] on div "[PERSON_NAME] 00741442168 Composer/Author [PERSON_NAME] 00732106090 Composer/Au…" at bounding box center [564, 158] width 1060 height 52
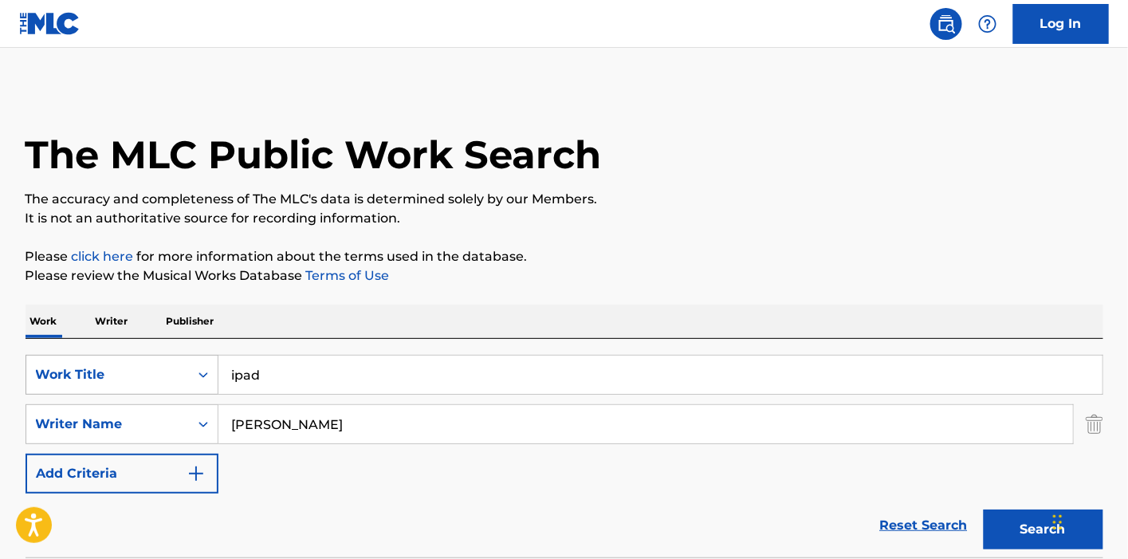
drag, startPoint x: 273, startPoint y: 379, endPoint x: 120, endPoint y: 368, distance: 152.6
click at [120, 368] on div "SearchWithCriteriac11ee236-ac82-4e82-841a-342221f88c51 Work Title ipad" at bounding box center [563, 375] width 1077 height 40
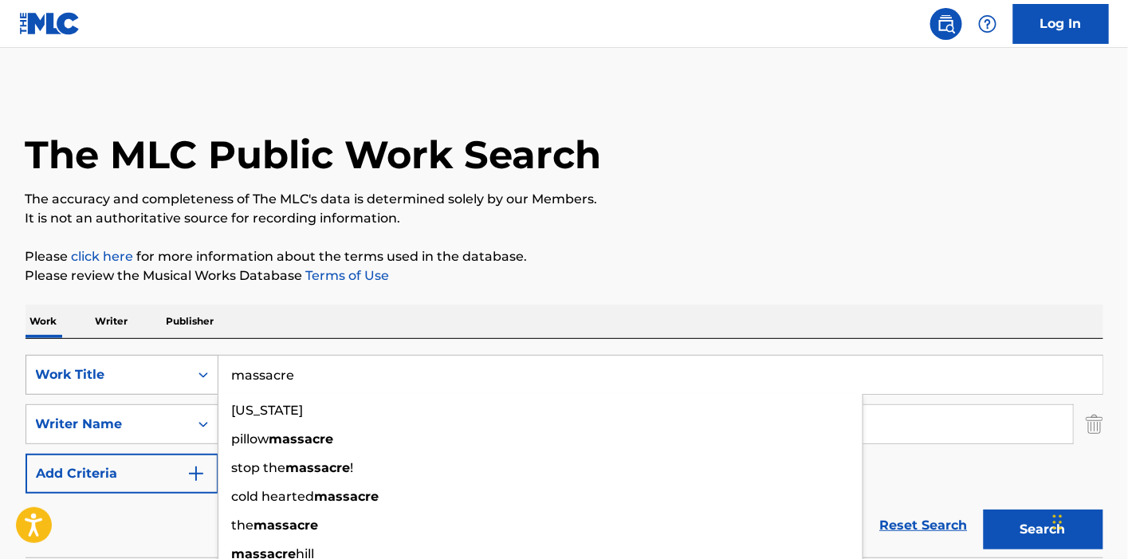
type input "massacre"
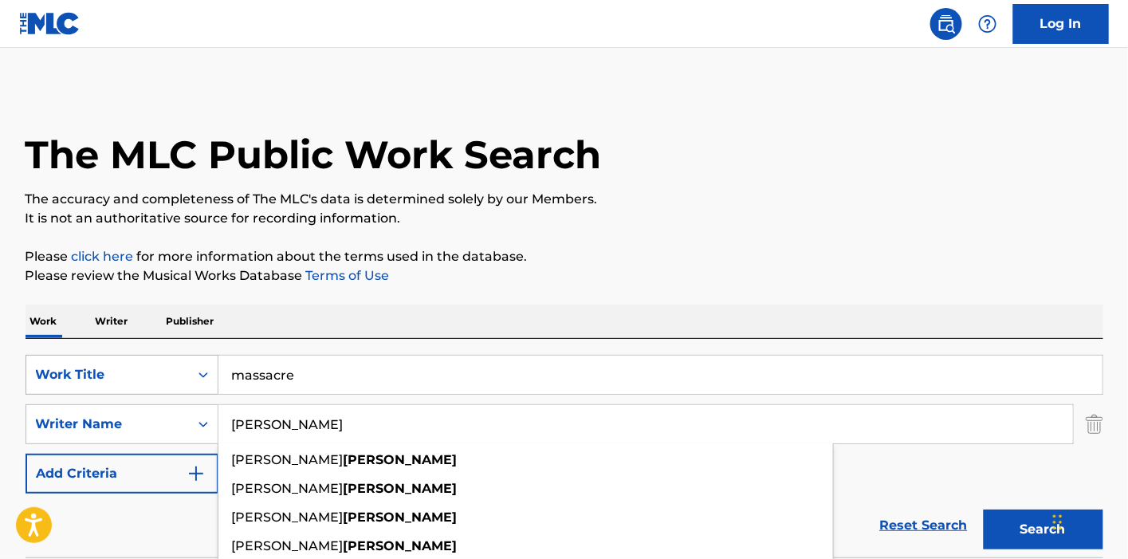
type input "h"
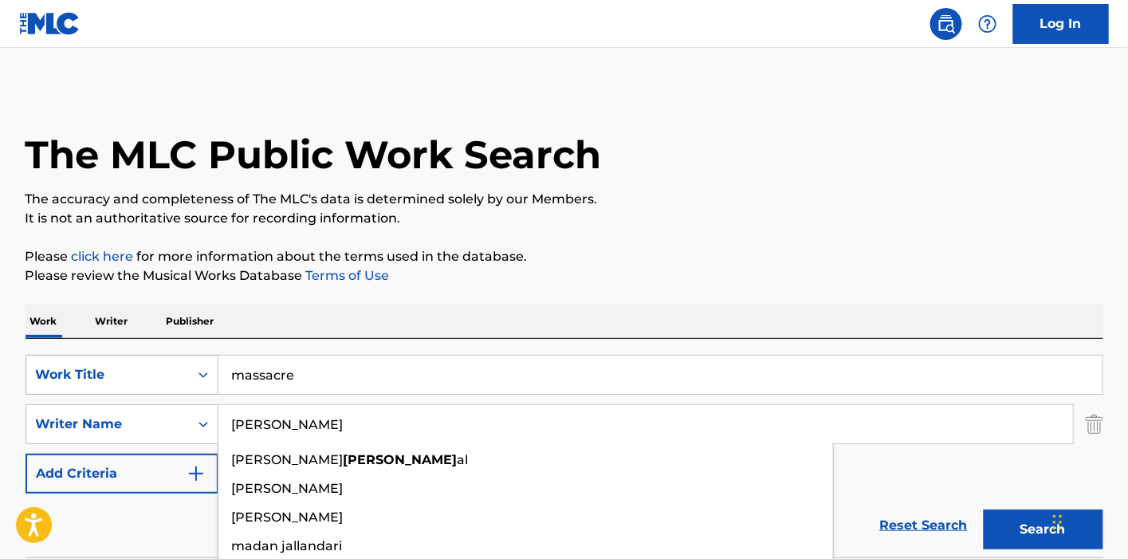
type input "[PERSON_NAME]"
click at [983, 509] on button "Search" at bounding box center [1043, 529] width 120 height 40
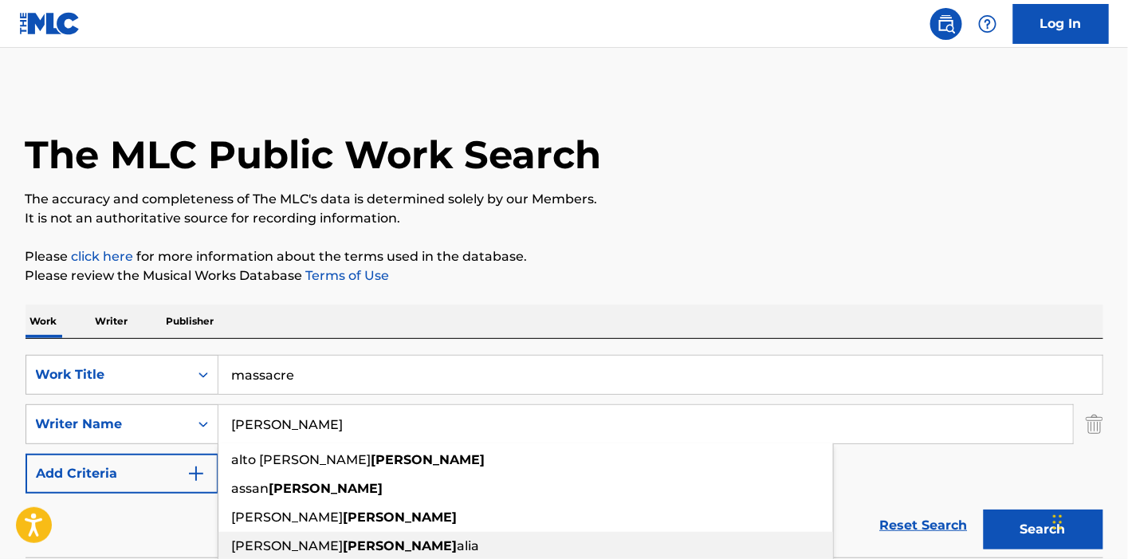
scroll to position [177, 0]
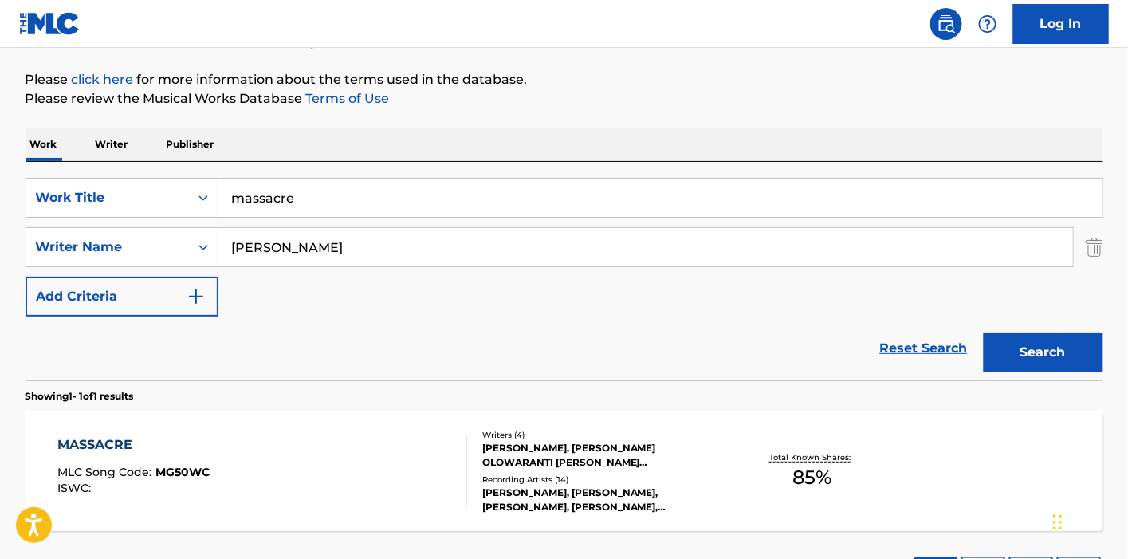
click at [143, 363] on div "Reset Search Search" at bounding box center [563, 348] width 1077 height 64
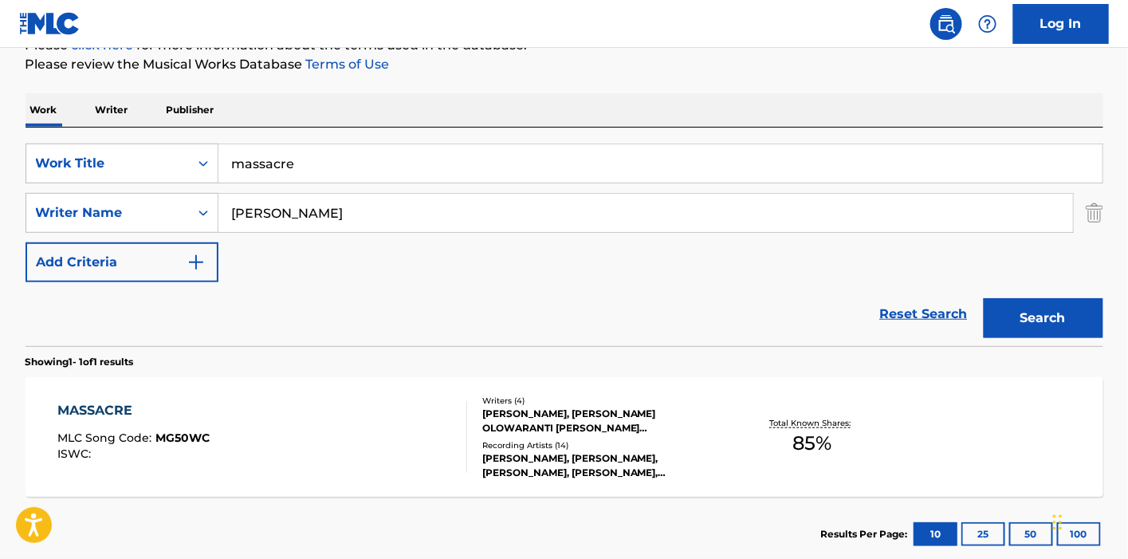
click at [550, 394] on div "Writers ( 4 )" at bounding box center [602, 400] width 241 height 12
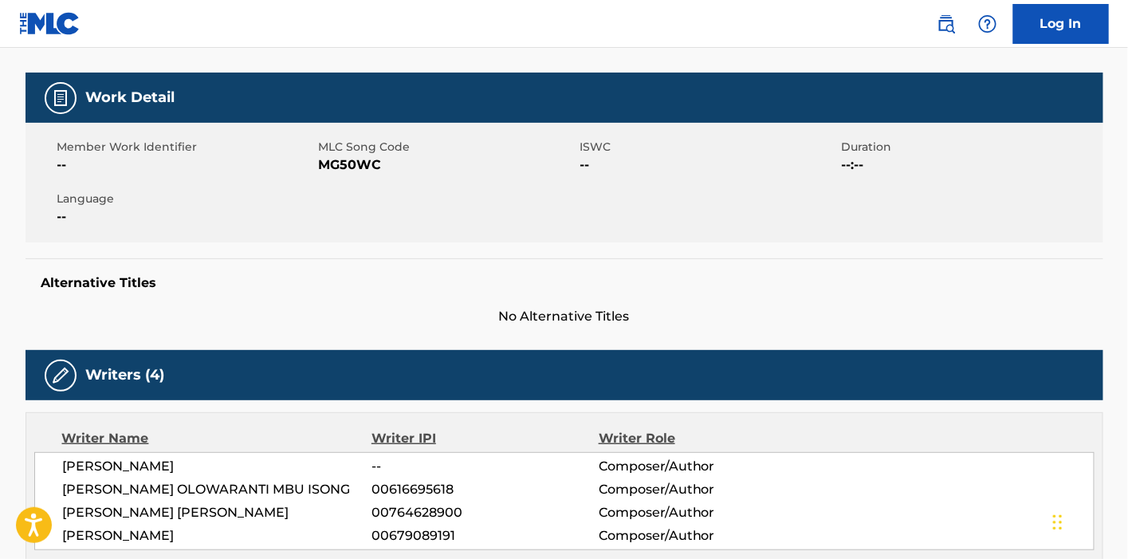
scroll to position [708, 0]
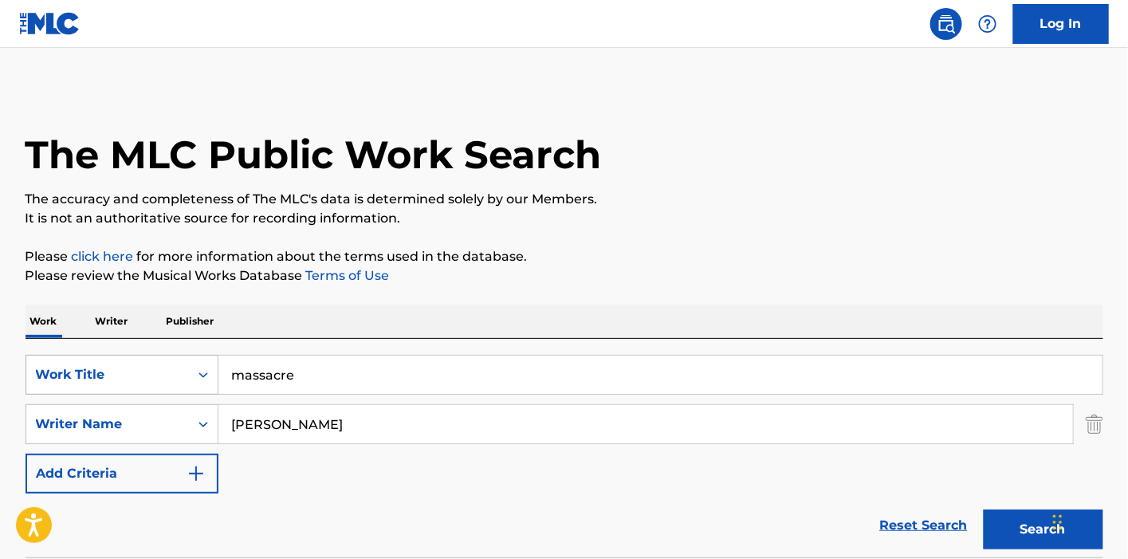
drag, startPoint x: 235, startPoint y: 363, endPoint x: 163, endPoint y: 363, distance: 71.7
click at [163, 363] on div "SearchWithCriteriac11ee236-ac82-4e82-841a-342221f88c51 Work Title massacre" at bounding box center [563, 375] width 1077 height 40
paste input "[PERSON_NAME] <[PERSON_NAME][EMAIL_ADDRESS][DOMAIN_NAME]>"
type input "militerian"
click at [983, 509] on button "Search" at bounding box center [1043, 529] width 120 height 40
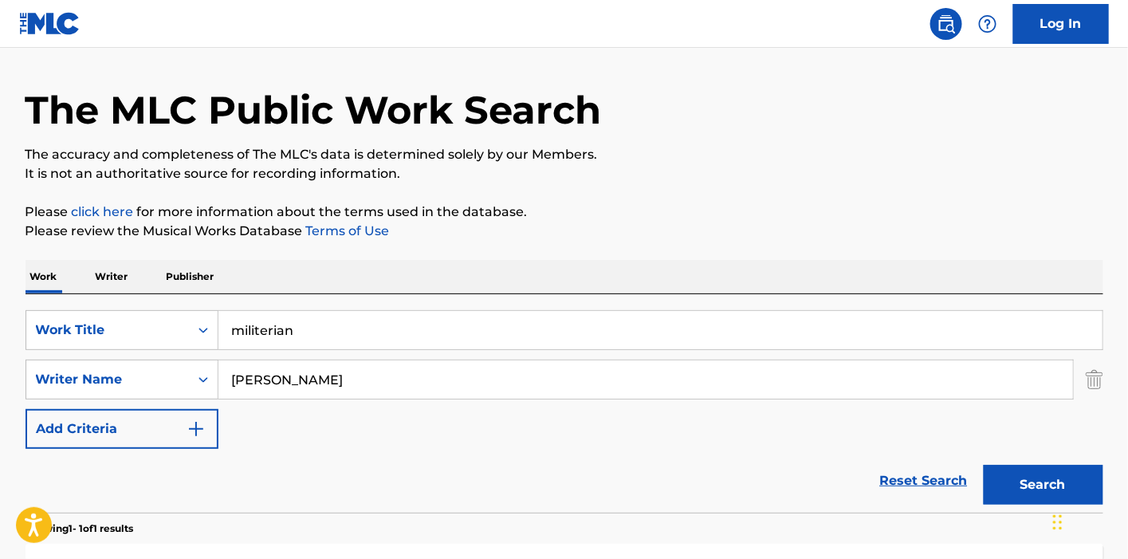
scroll to position [265, 0]
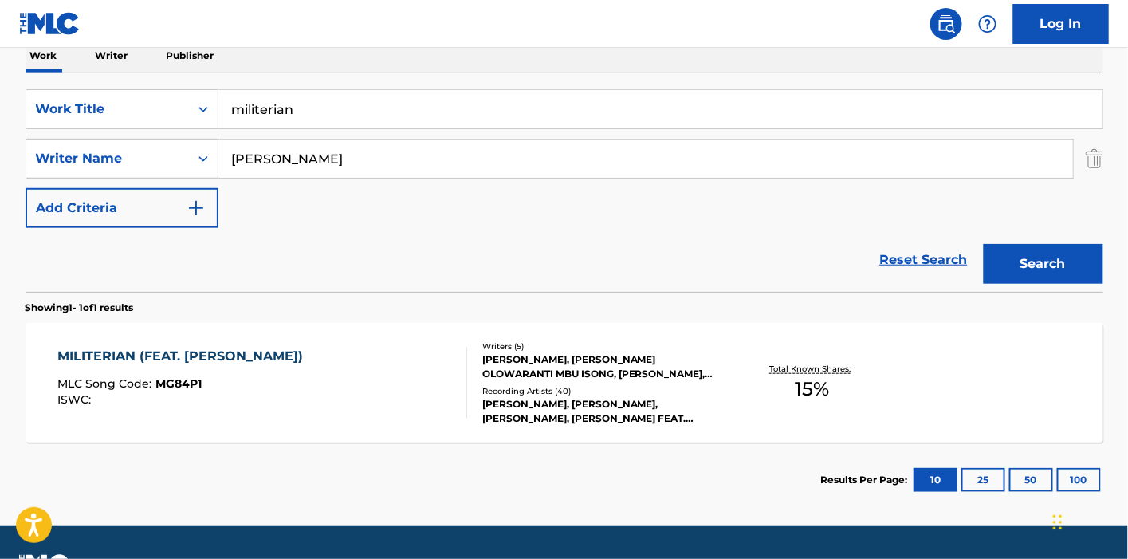
click at [507, 347] on div "Writers ( 5 )" at bounding box center [602, 346] width 241 height 12
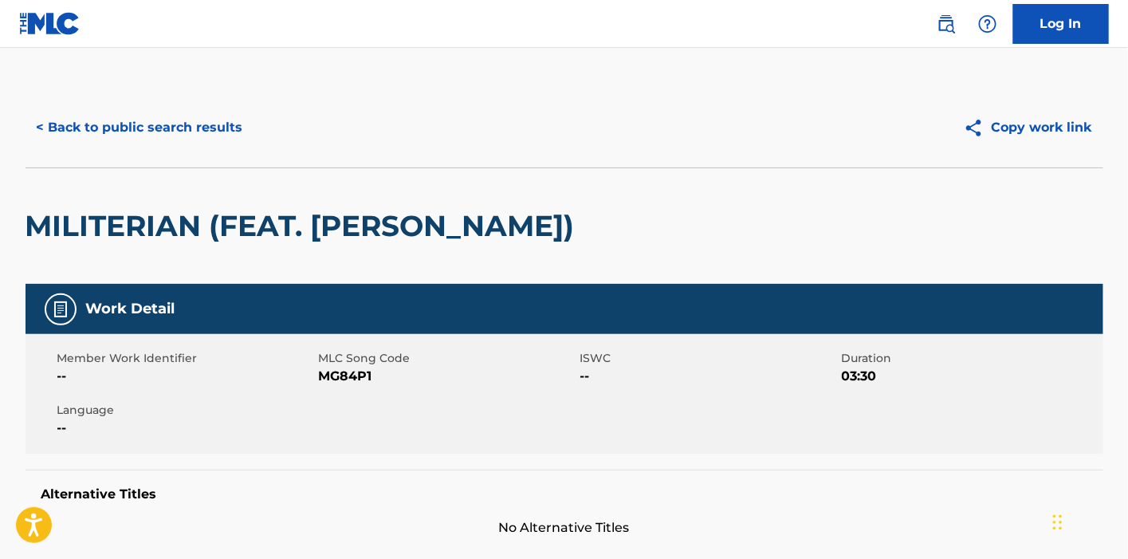
click at [96, 124] on button "< Back to public search results" at bounding box center [139, 128] width 229 height 40
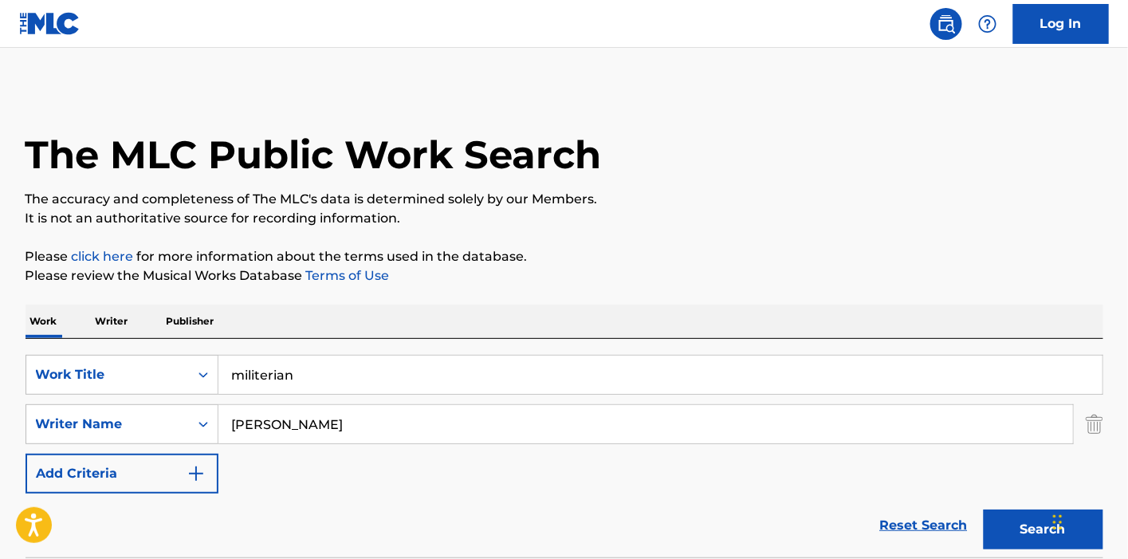
drag, startPoint x: 343, startPoint y: 383, endPoint x: 211, endPoint y: 381, distance: 132.3
click at [211, 381] on div "SearchWithCriteriac11ee236-ac82-4e82-841a-342221f88c51 Work Title militerian" at bounding box center [563, 375] width 1077 height 40
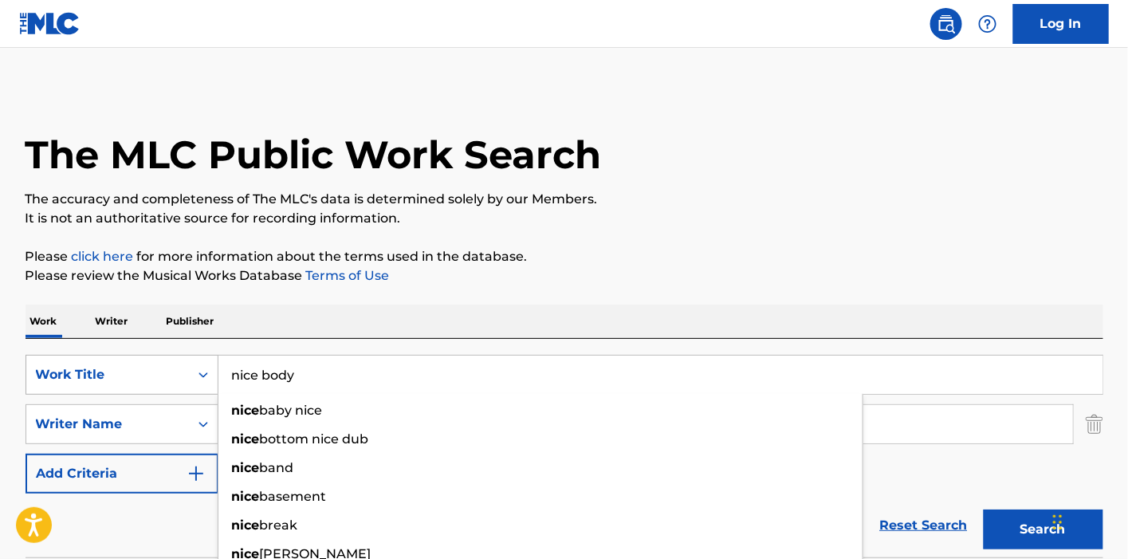
type input "nice body"
click at [983, 509] on button "Search" at bounding box center [1043, 529] width 120 height 40
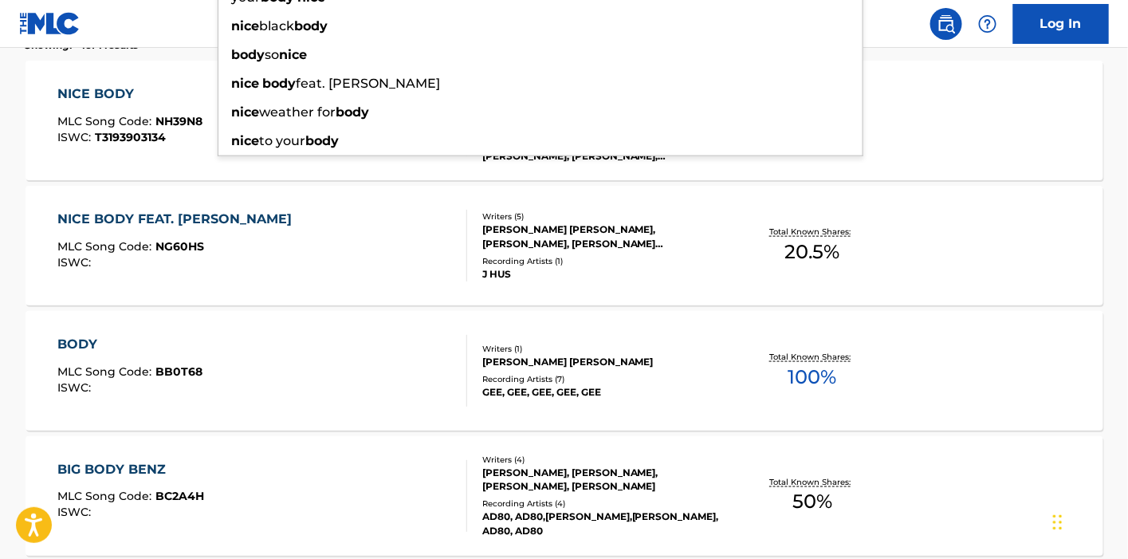
scroll to position [531, 0]
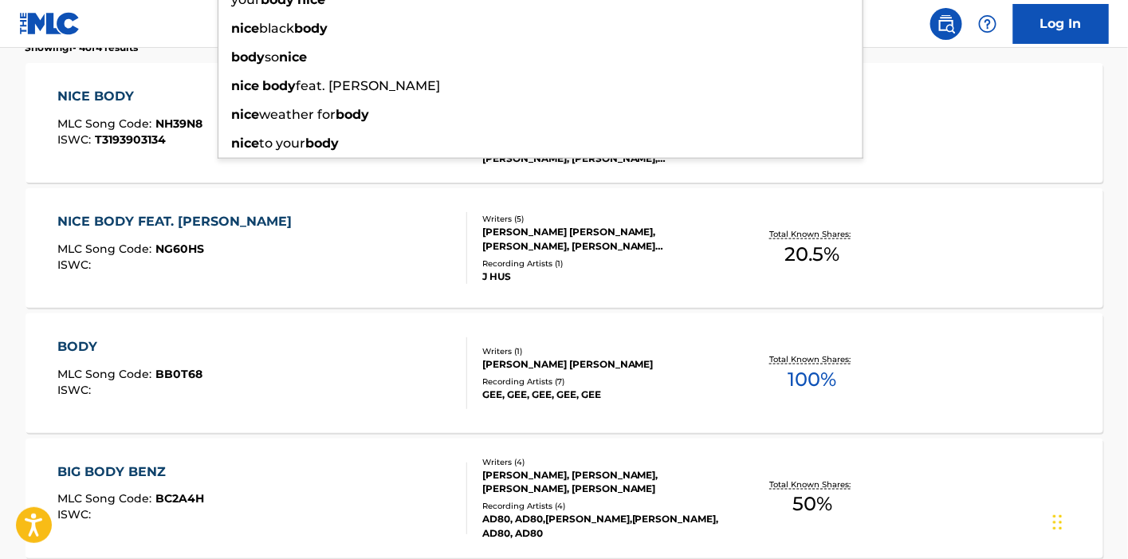
click at [76, 32] on div "Reset Search Search" at bounding box center [563, 0] width 1077 height 64
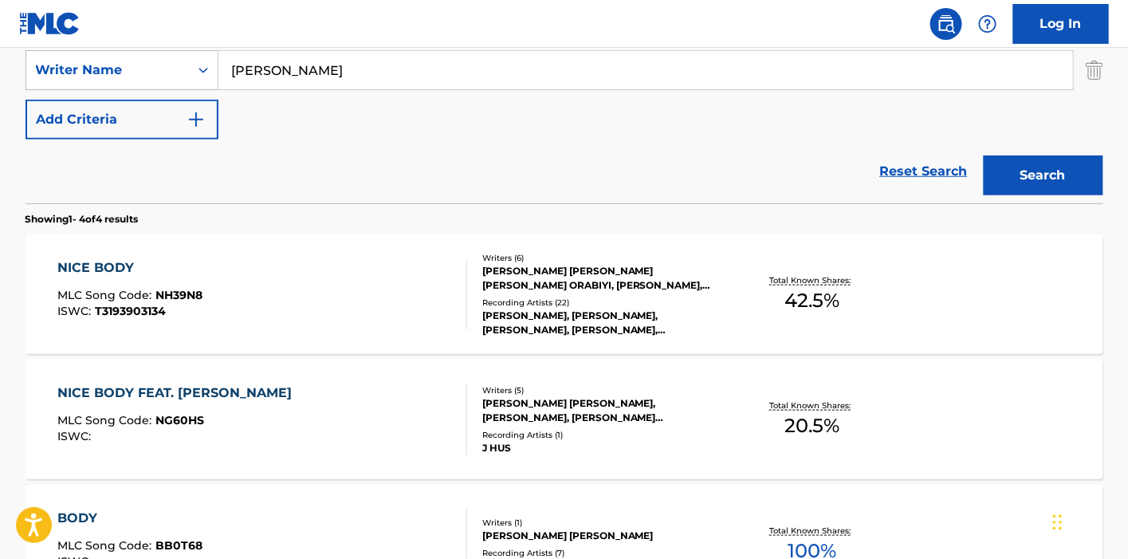
scroll to position [442, 0]
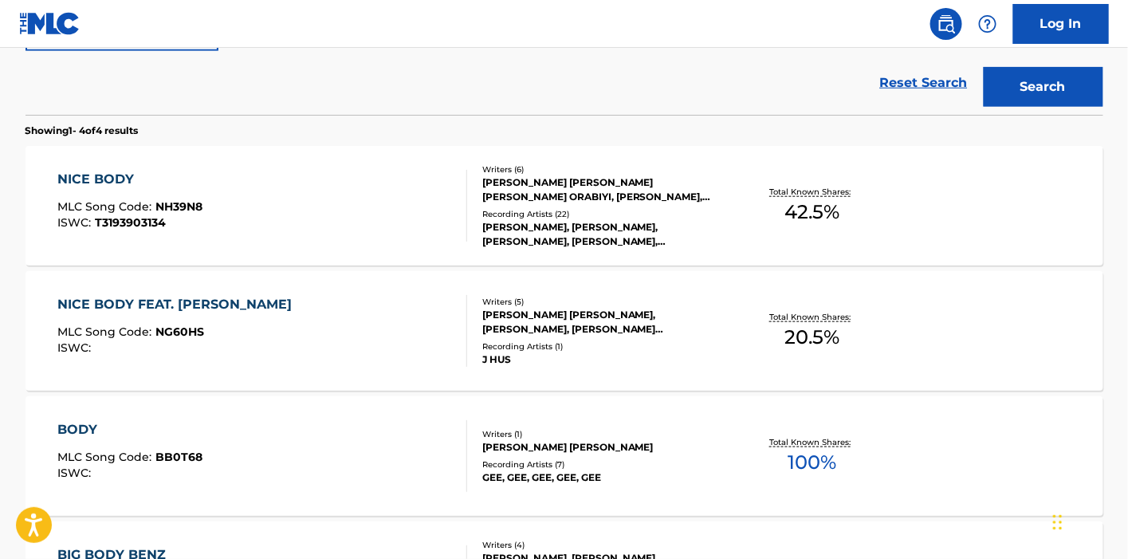
click at [124, 178] on div "NICE BODY" at bounding box center [129, 179] width 145 height 19
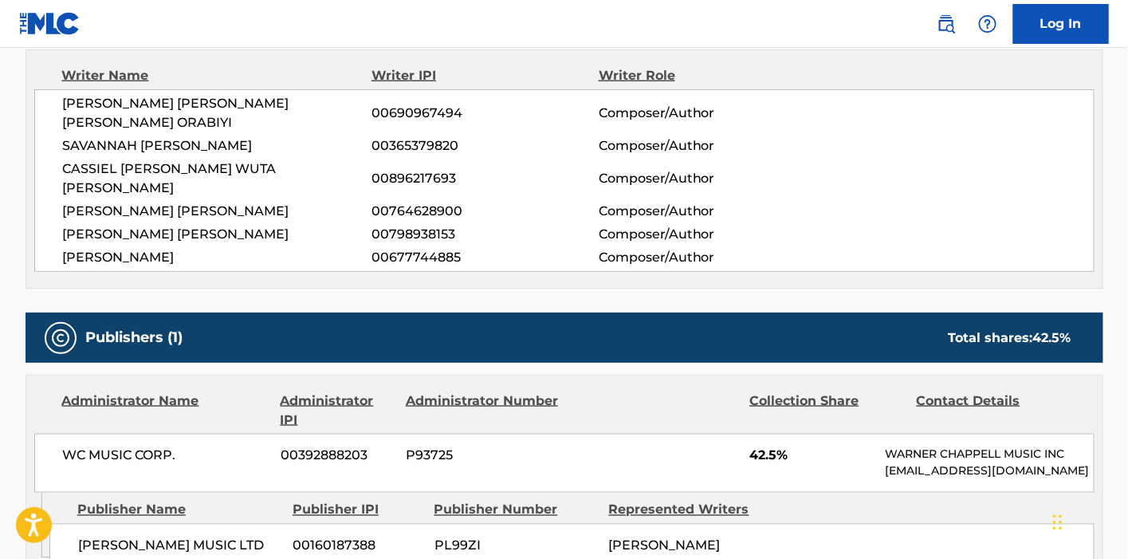
scroll to position [662, 0]
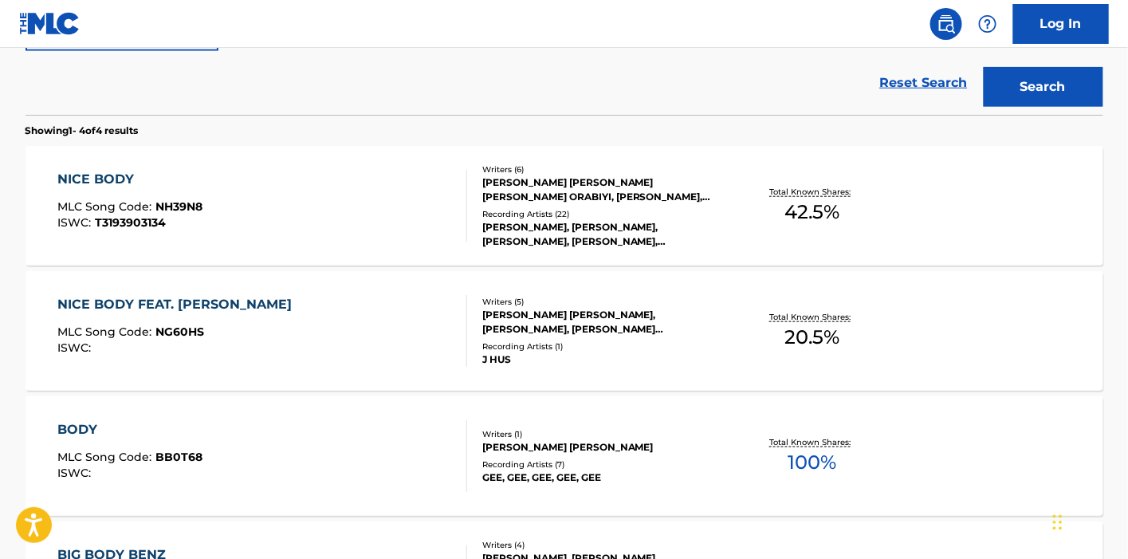
scroll to position [533, 0]
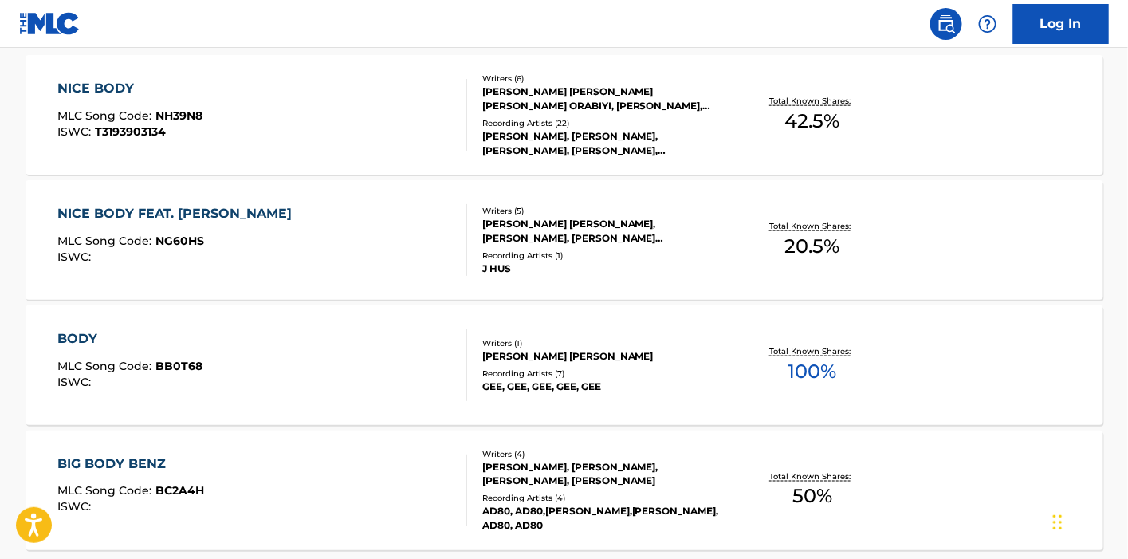
click at [216, 220] on div "NICE BODY FEAT. [PERSON_NAME]" at bounding box center [178, 213] width 242 height 19
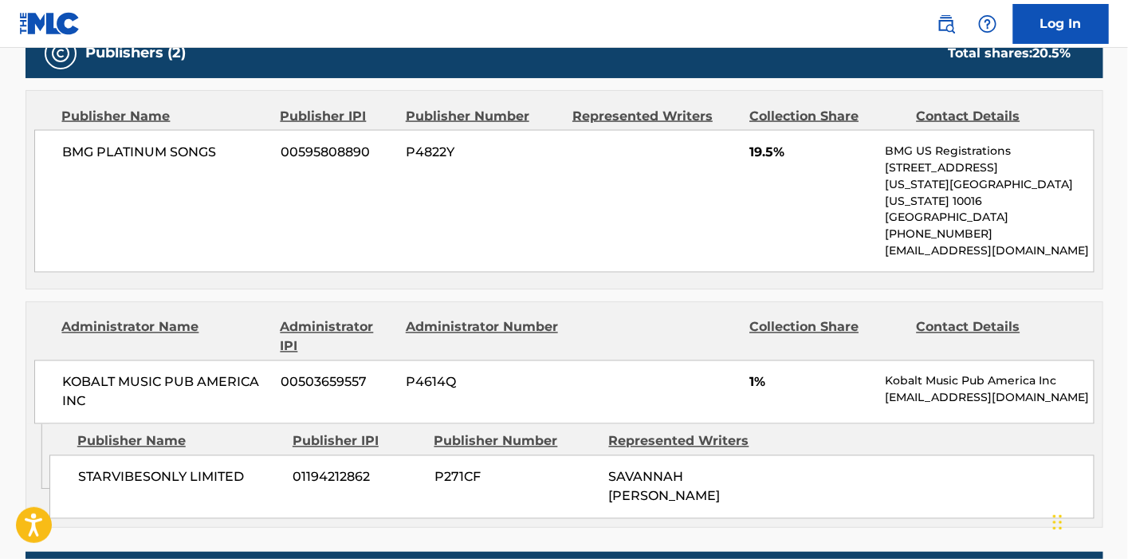
scroll to position [532, 0]
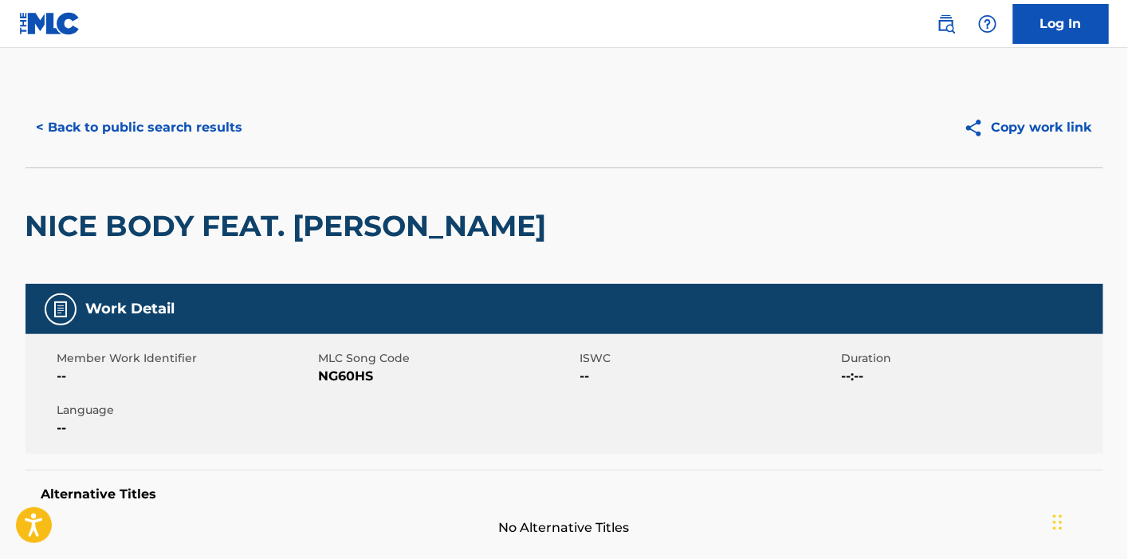
click at [163, 119] on button "< Back to public search results" at bounding box center [139, 128] width 229 height 40
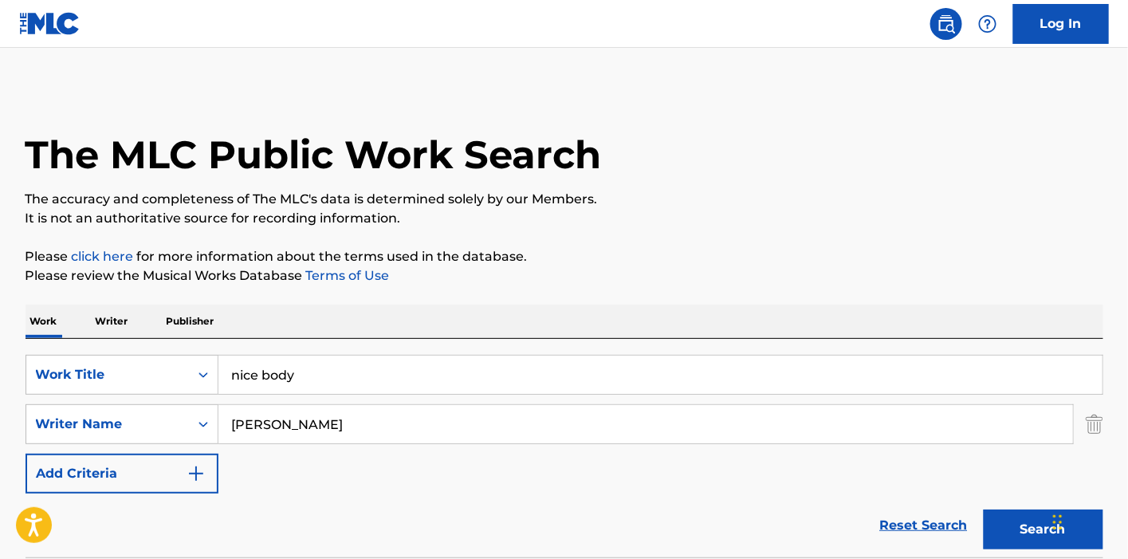
click at [226, 377] on input "nice body" at bounding box center [660, 374] width 884 height 38
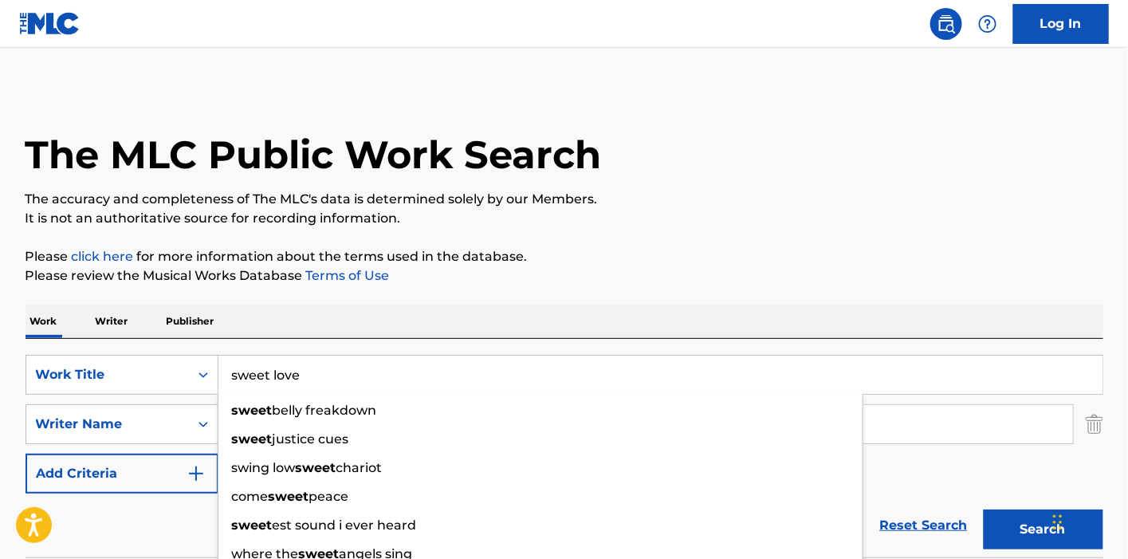
type input "sweet love"
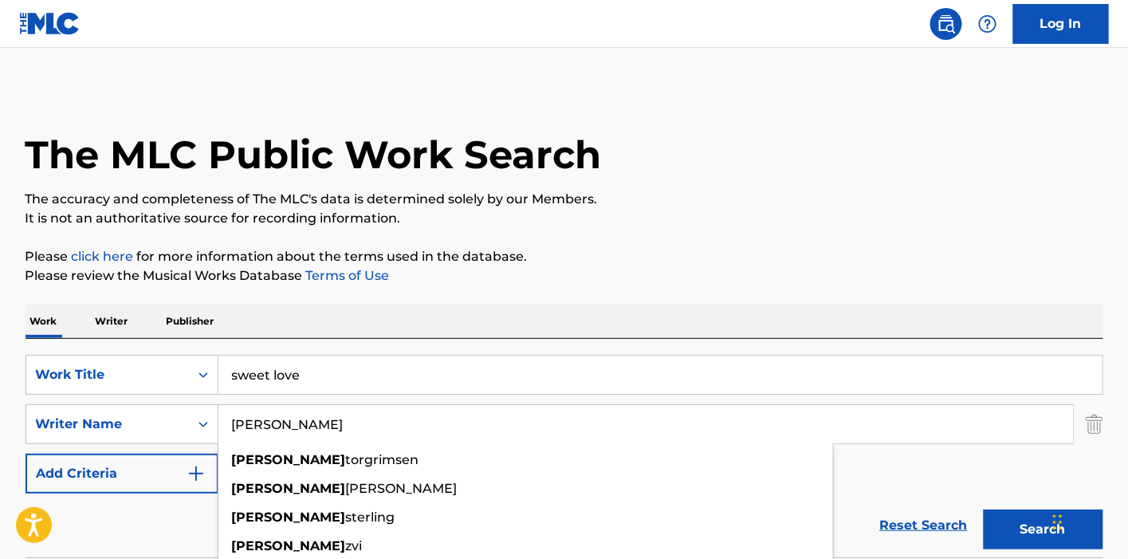
type input "[PERSON_NAME]"
click at [983, 509] on button "Search" at bounding box center [1043, 529] width 120 height 40
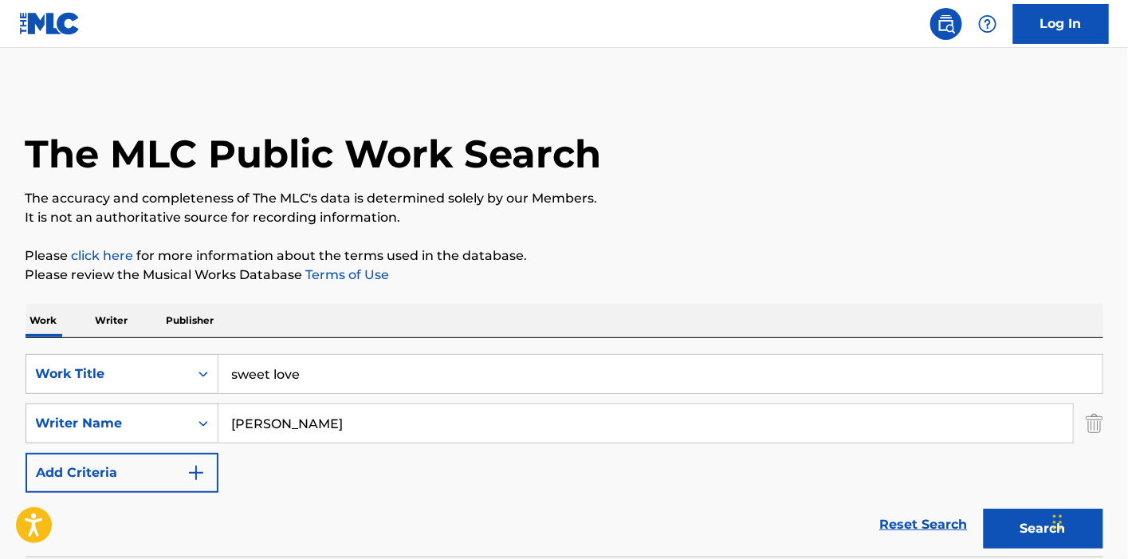
scroll to position [442, 0]
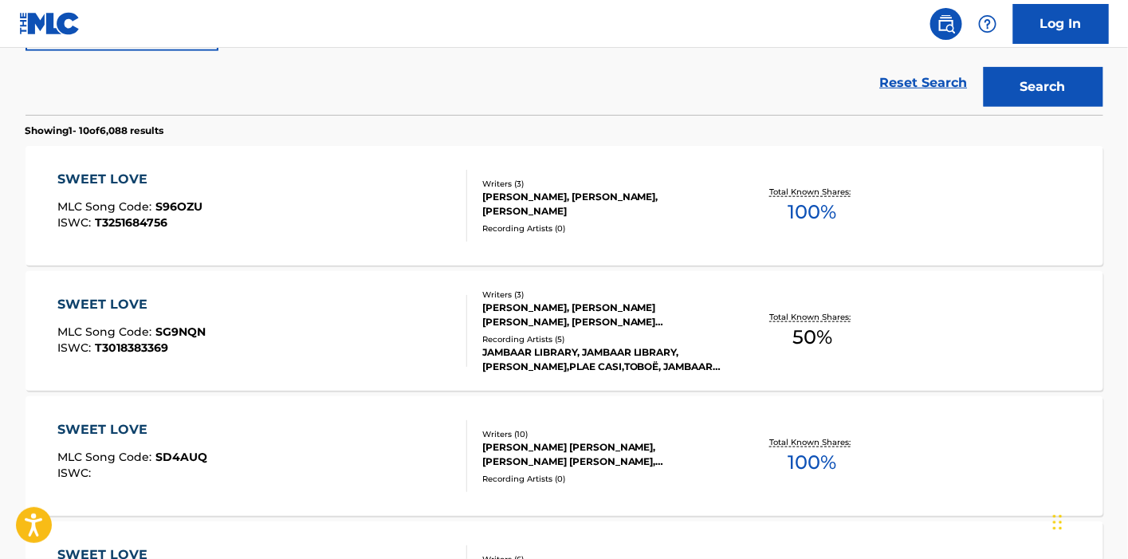
click at [498, 214] on div "[PERSON_NAME], [PERSON_NAME], [PERSON_NAME]" at bounding box center [602, 204] width 241 height 29
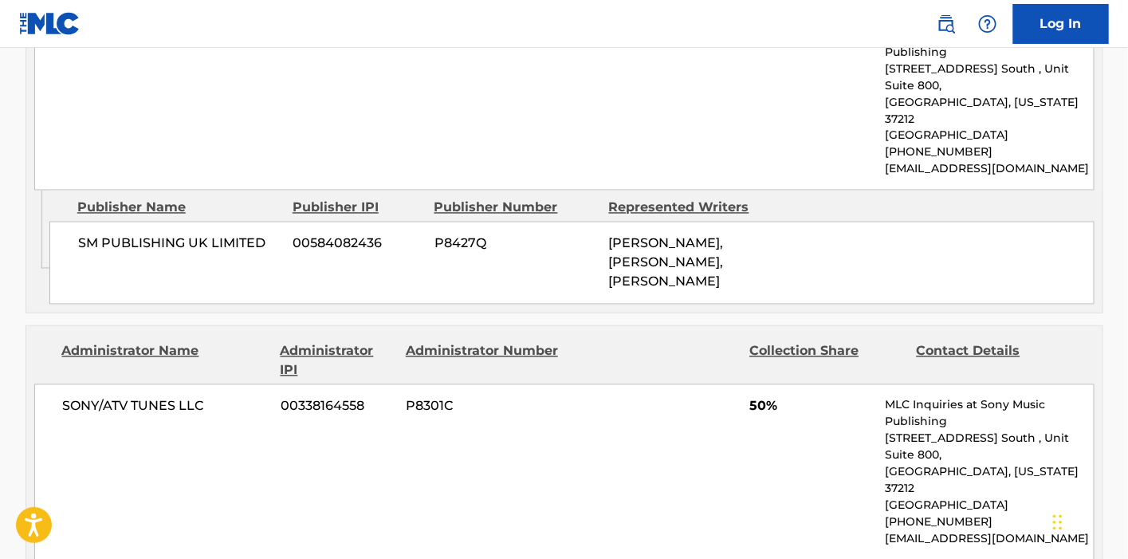
scroll to position [619, 0]
